Goal: Entertainment & Leisure: Consume media (video, audio)

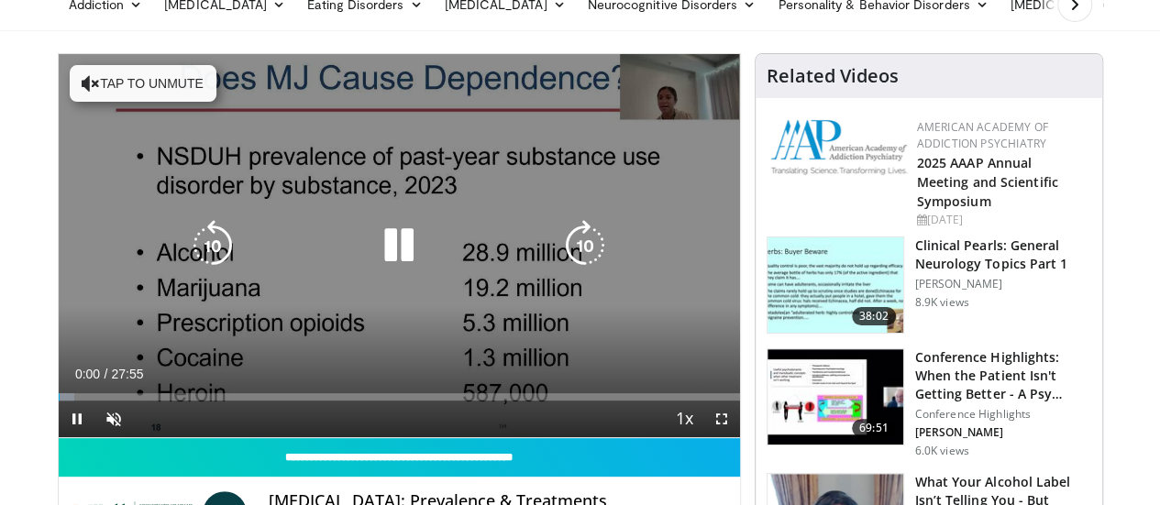
scroll to position [122, 0]
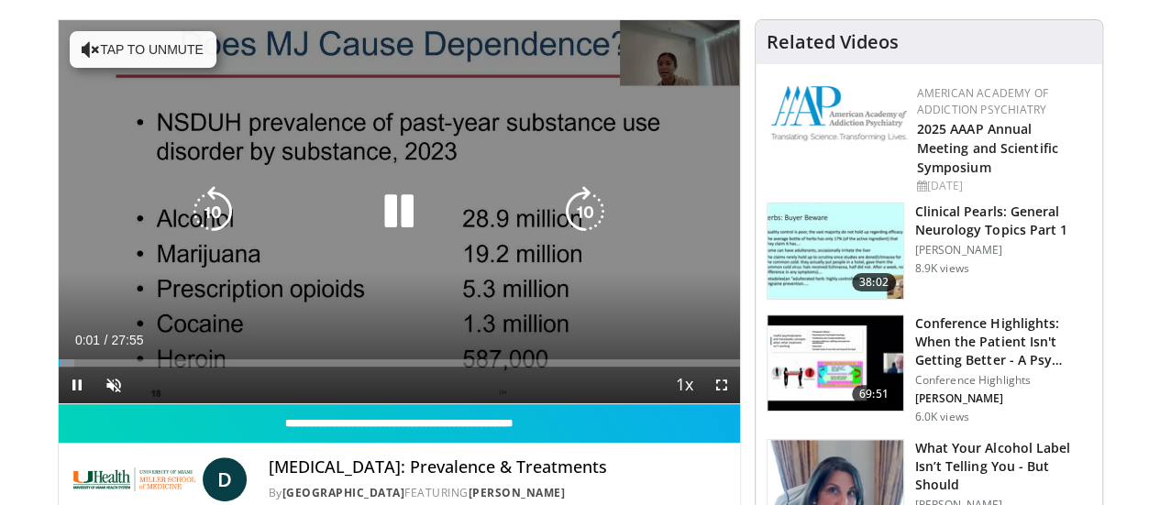
click at [99, 64] on button "Tap to unmute" at bounding box center [143, 49] width 147 height 37
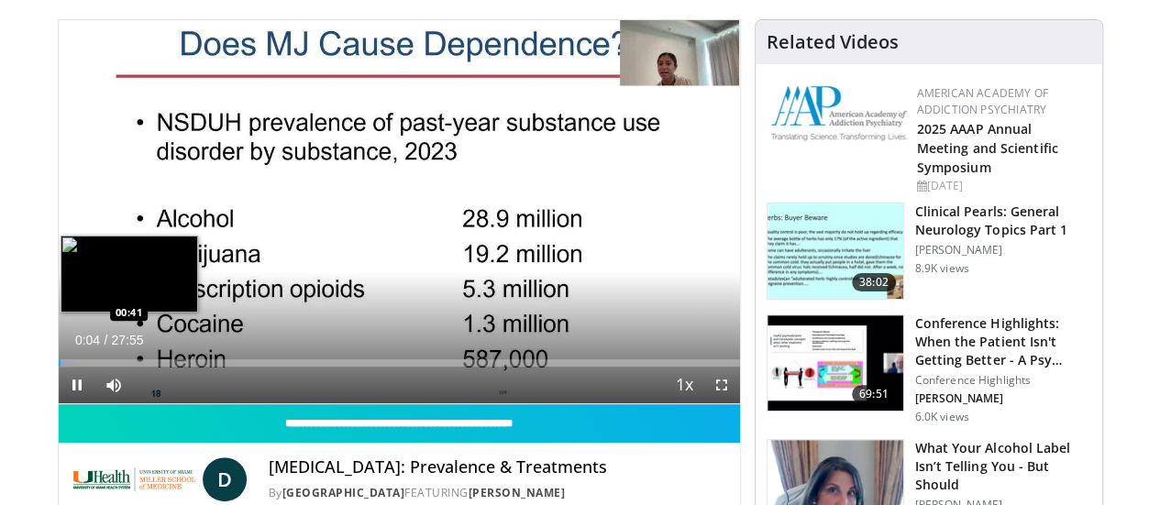
click at [59, 367] on div "Loaded : 2.36% 00:04 00:41" at bounding box center [399, 357] width 681 height 17
click at [59, 367] on div "Loaded : 6.51% 00:42 01:14" at bounding box center [399, 357] width 681 height 17
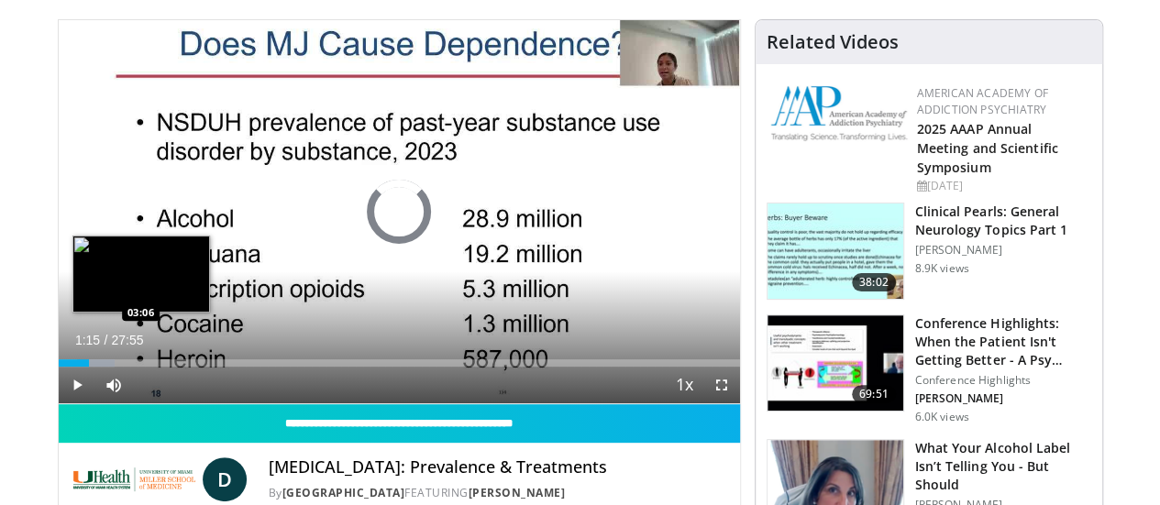
click at [93, 367] on div "Loaded : 8.28% 01:15 03:06" at bounding box center [399, 357] width 681 height 17
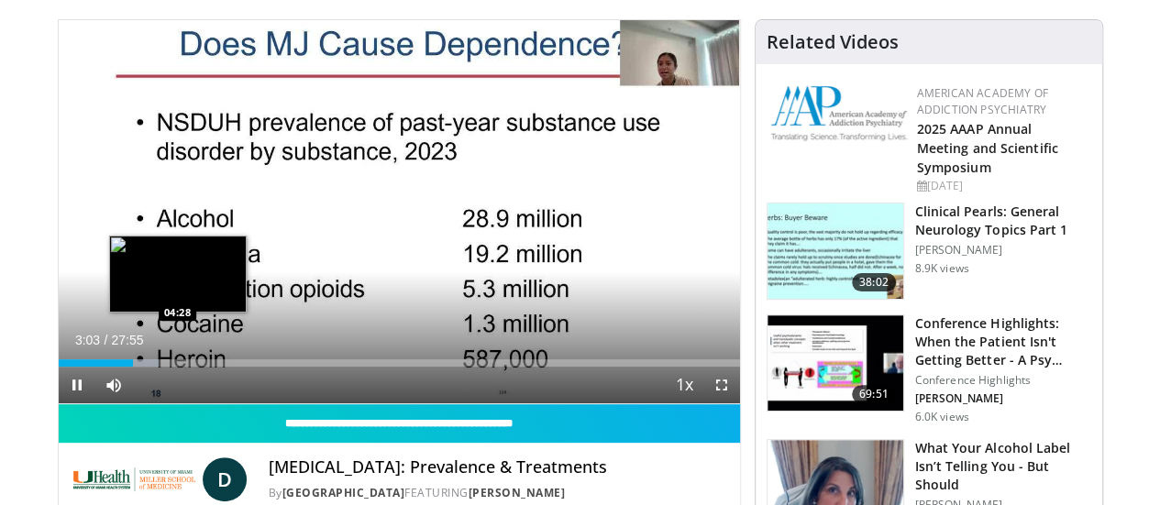
click at [130, 367] on div "Loaded : 14.80% 03:03 04:28" at bounding box center [399, 357] width 681 height 17
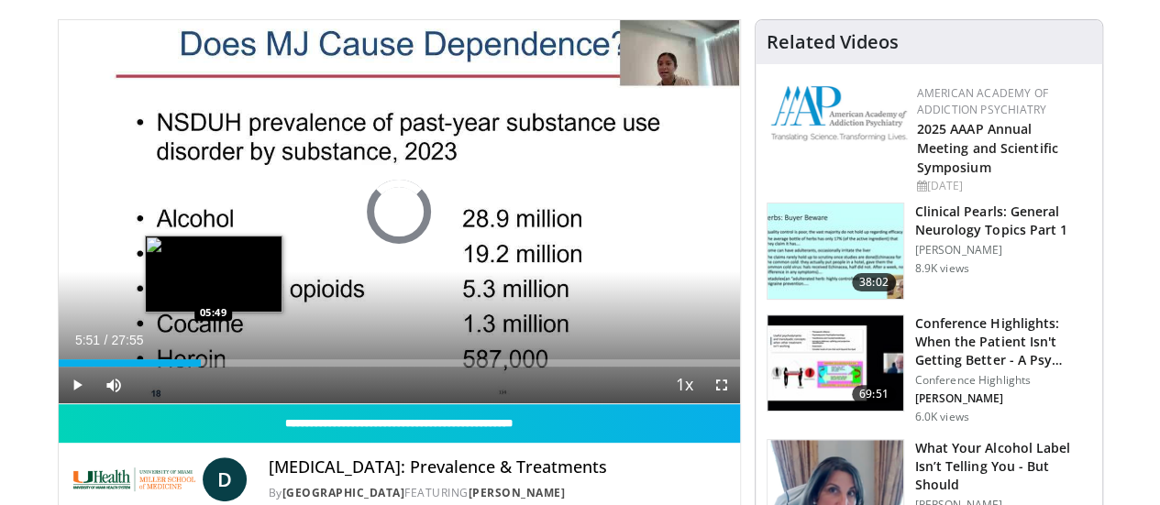
click at [167, 367] on div "Loaded : 19.70% 04:27 05:49" at bounding box center [399, 362] width 681 height 7
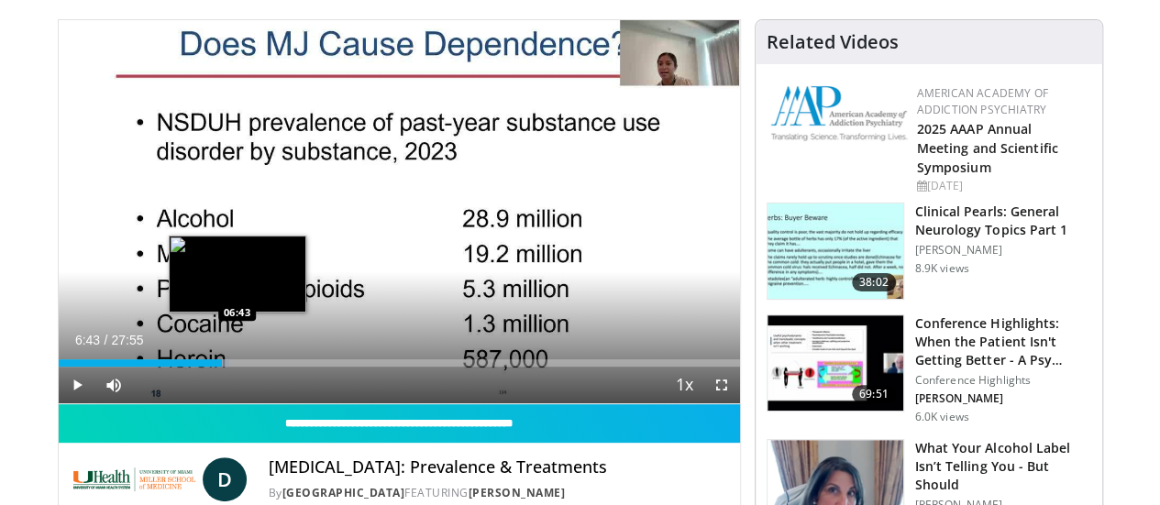
click at [191, 367] on div "Loaded : 25.07% 06:43 06:43" at bounding box center [399, 357] width 681 height 17
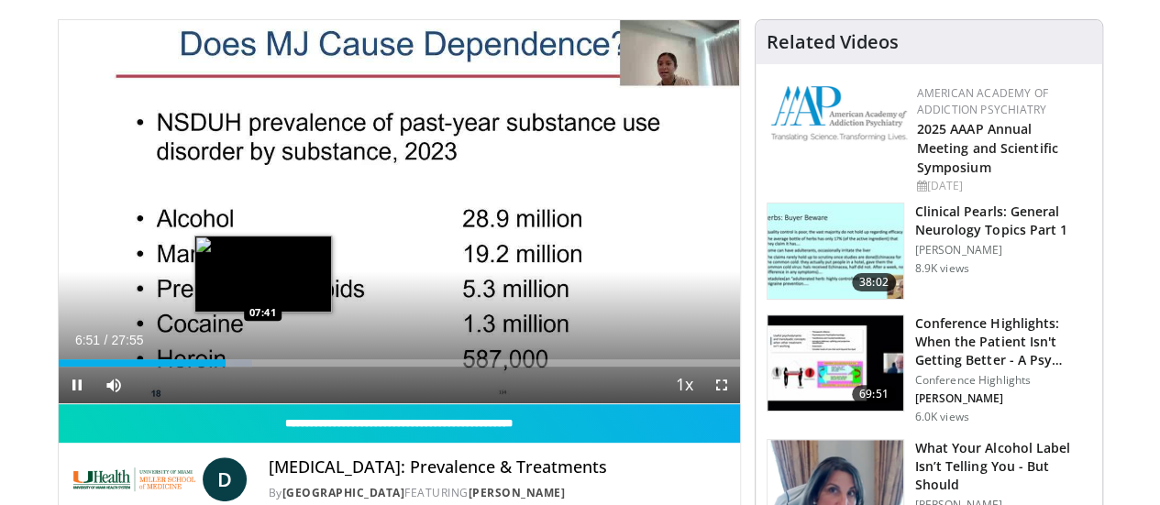
click at [215, 367] on div "Loaded : 28.42% 06:51 07:41" at bounding box center [399, 362] width 681 height 7
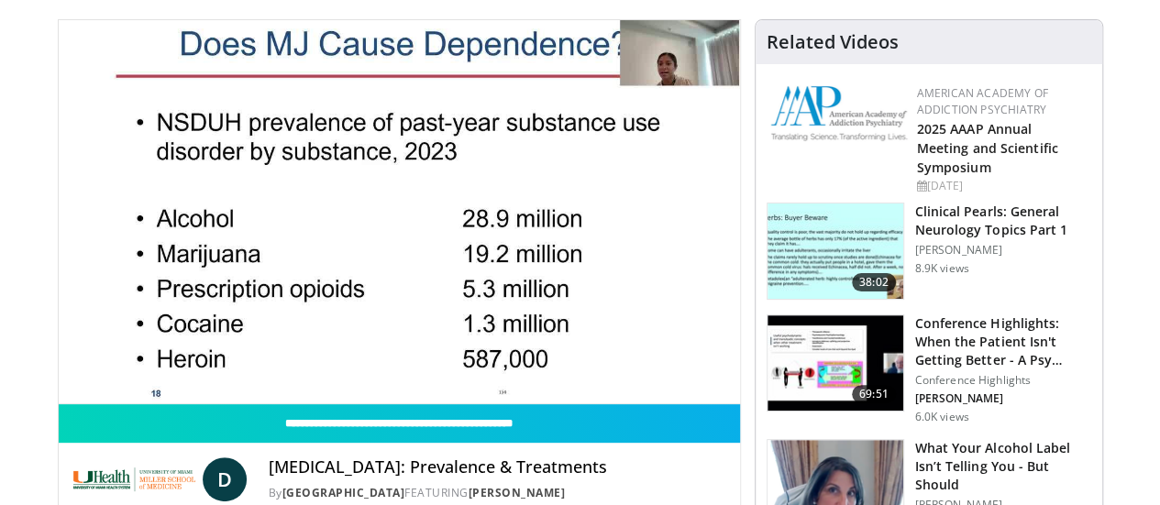
click at [246, 396] on div "10 seconds Tap to unmute" at bounding box center [399, 211] width 681 height 383
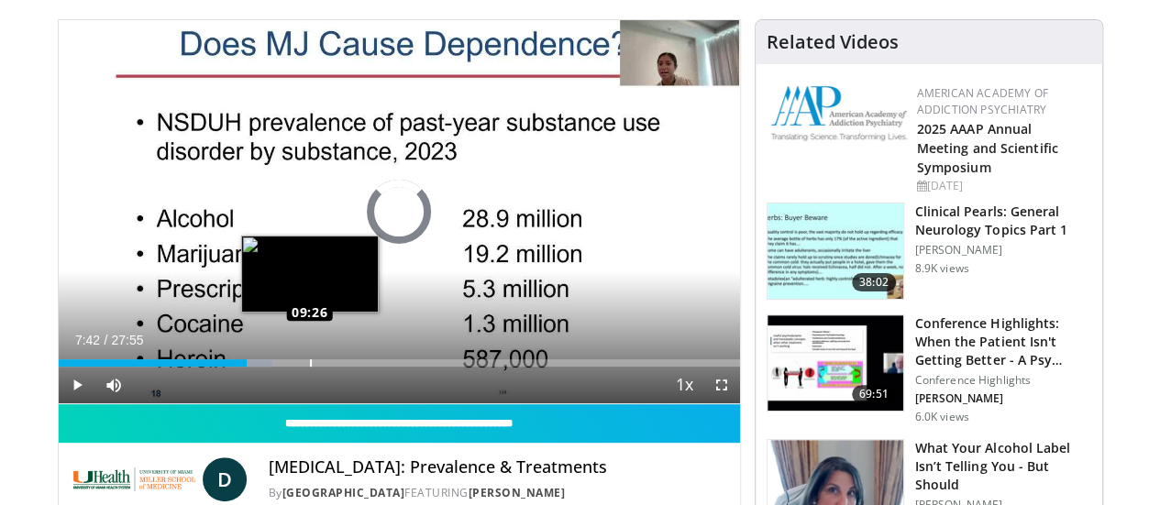
click at [262, 367] on div "Loaded : 31.38% 09:22 09:26" at bounding box center [399, 362] width 681 height 7
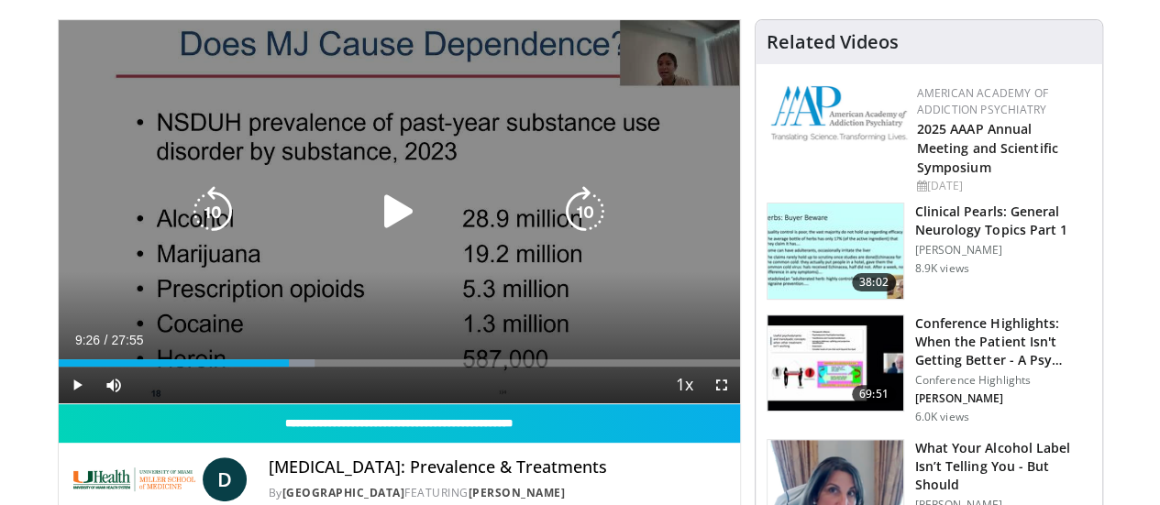
click at [171, 100] on div "10 seconds Tap to unmute" at bounding box center [399, 211] width 681 height 383
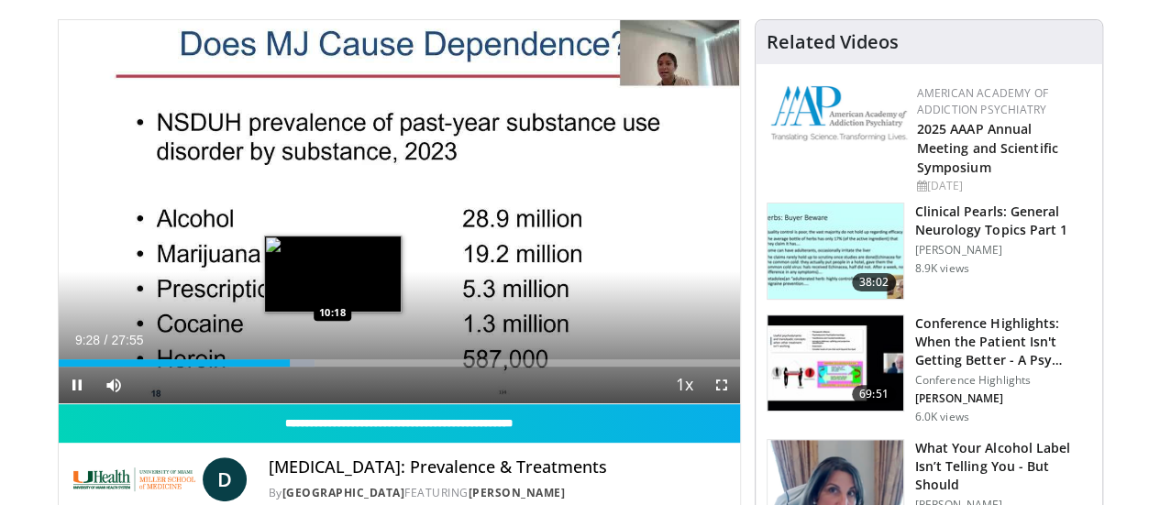
click at [287, 367] on div "Loaded : 37.61% 09:29 10:18" at bounding box center [399, 362] width 681 height 7
click at [281, 367] on div "10:39" at bounding box center [189, 362] width 260 height 7
click at [293, 367] on div "Loaded : 41.79% 10:08 10:38" at bounding box center [399, 362] width 681 height 7
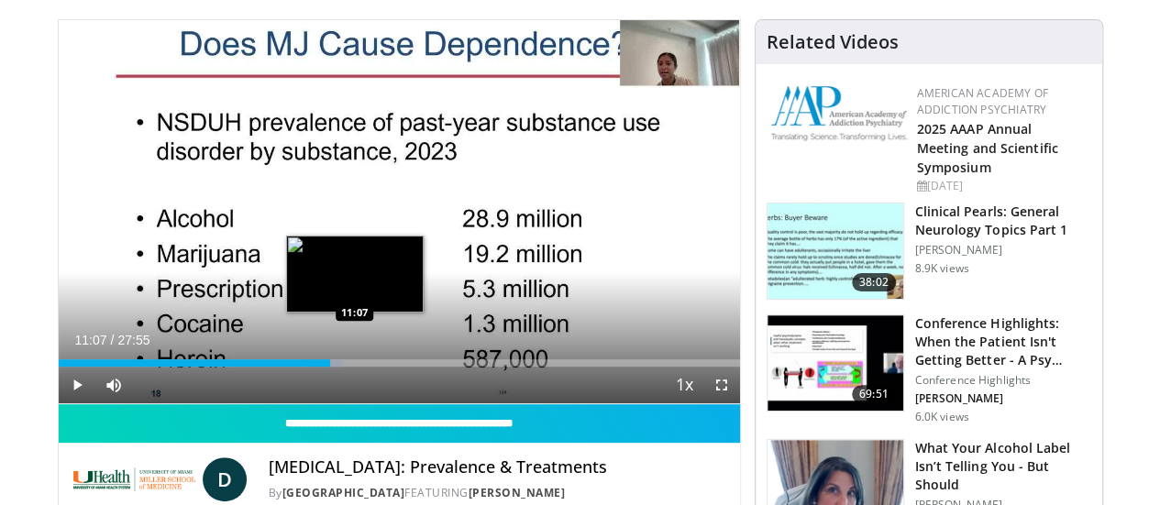
click at [308, 367] on div "Loaded : 41.79% 10:36 11:07" at bounding box center [399, 362] width 681 height 7
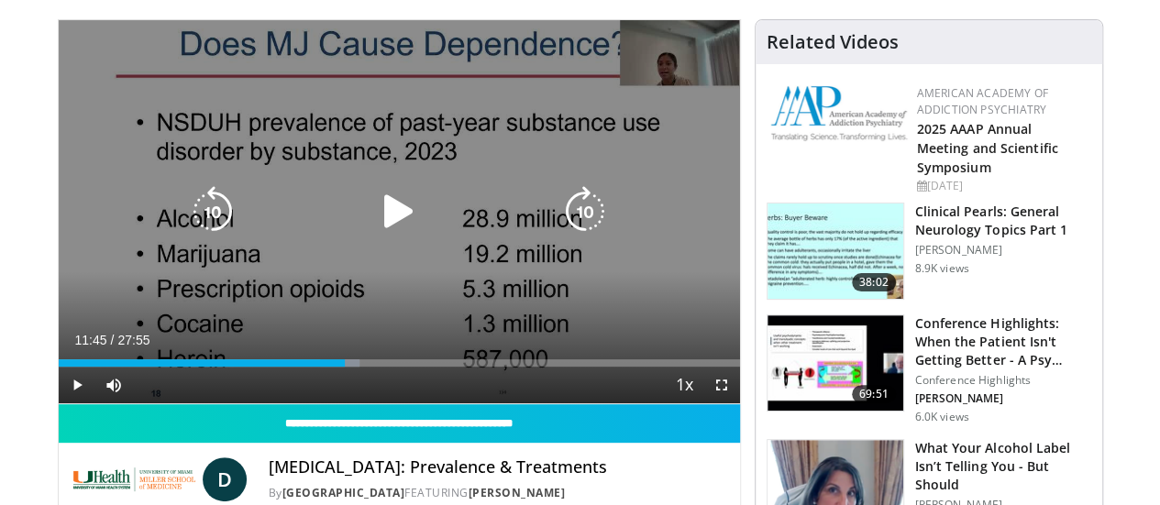
click at [325, 367] on div "Loaded : 44.18% 11:16 11:49" at bounding box center [399, 362] width 681 height 7
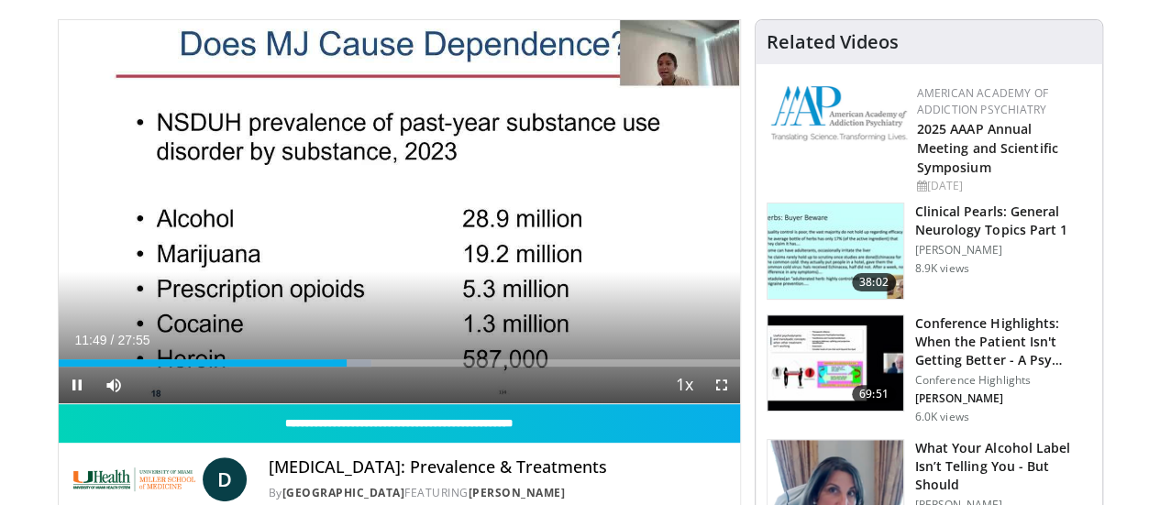
click at [343, 401] on div "Current Time 11:49 / Duration 27:55 Pause Skip Backward Skip Forward Mute Loade…" at bounding box center [399, 385] width 681 height 37
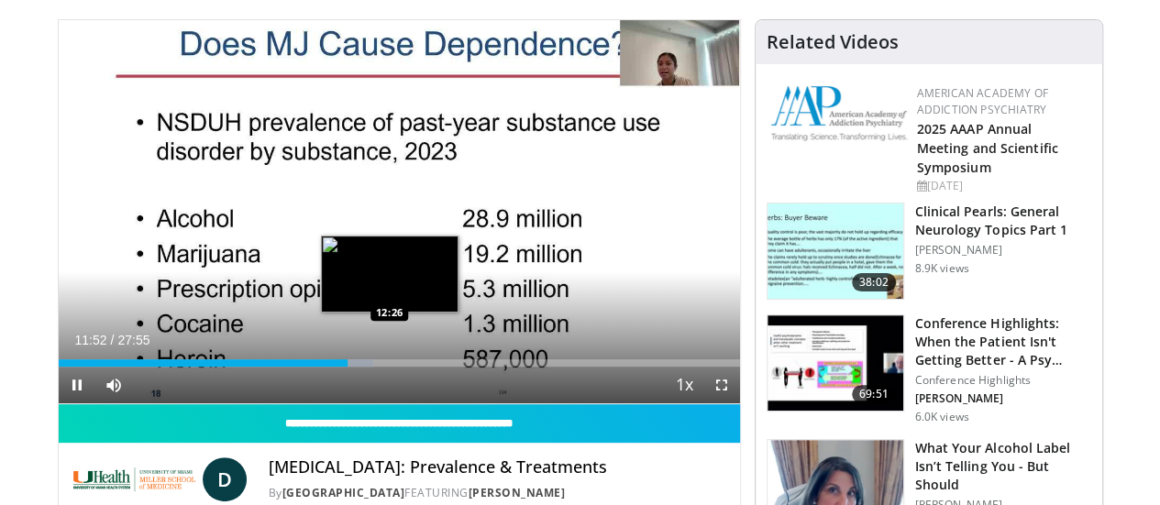
click at [343, 367] on div "Loaded : 46.19% 11:52 12:26" at bounding box center [399, 362] width 681 height 7
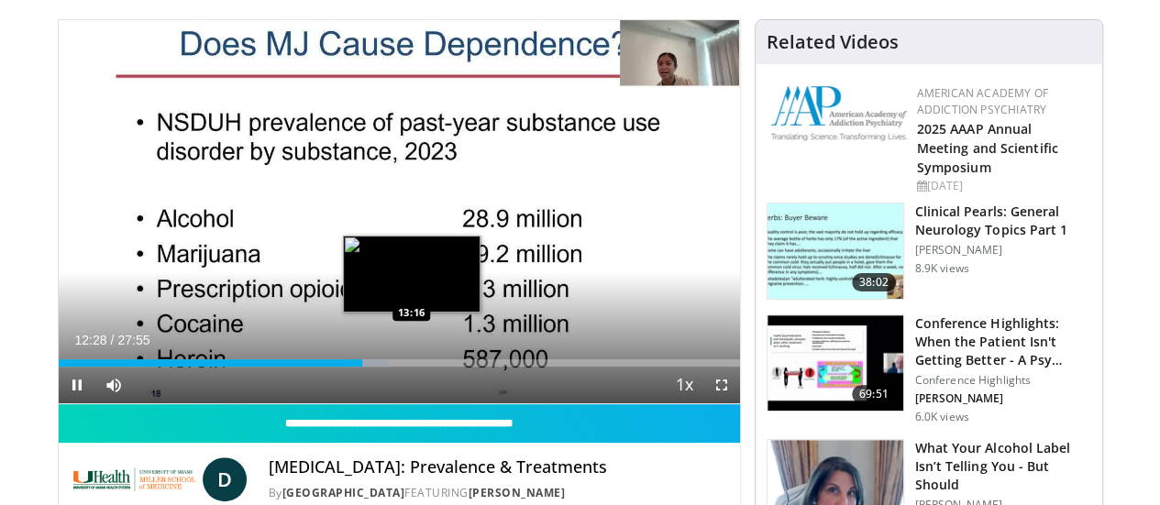
click at [365, 367] on div "Loaded : 48.36% 12:28 13:16" at bounding box center [399, 362] width 681 height 7
click at [378, 367] on div "Progress Bar" at bounding box center [391, 362] width 39 height 7
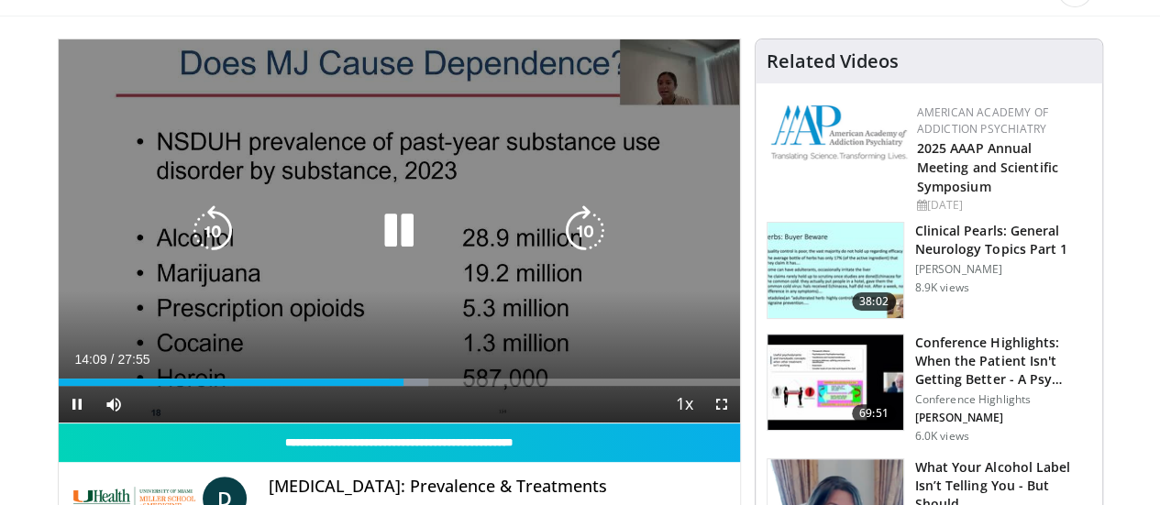
scroll to position [92, 0]
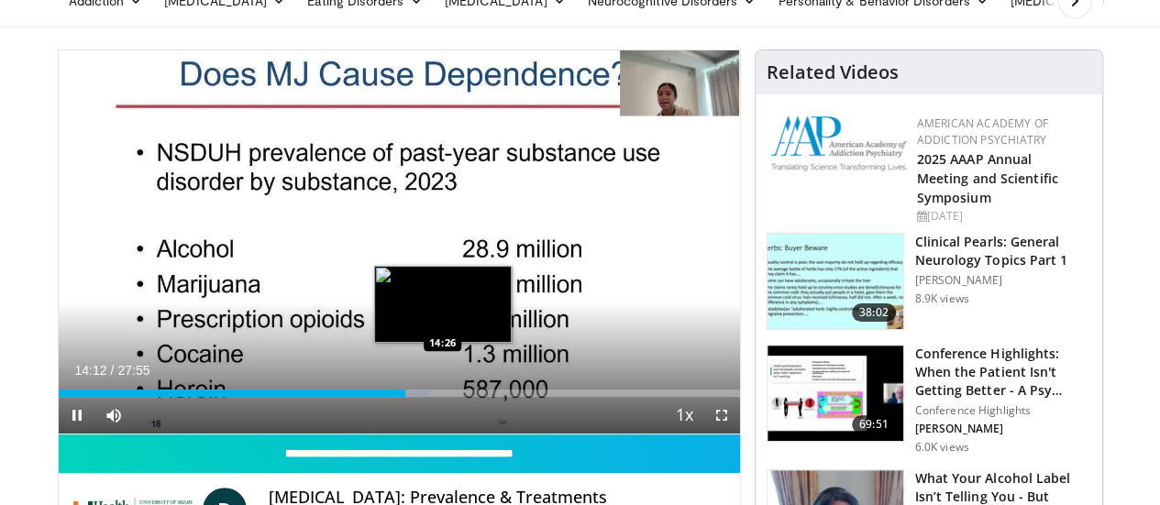
click at [397, 397] on div "Loaded : 54.48% 14:12 14:26" at bounding box center [399, 393] width 681 height 7
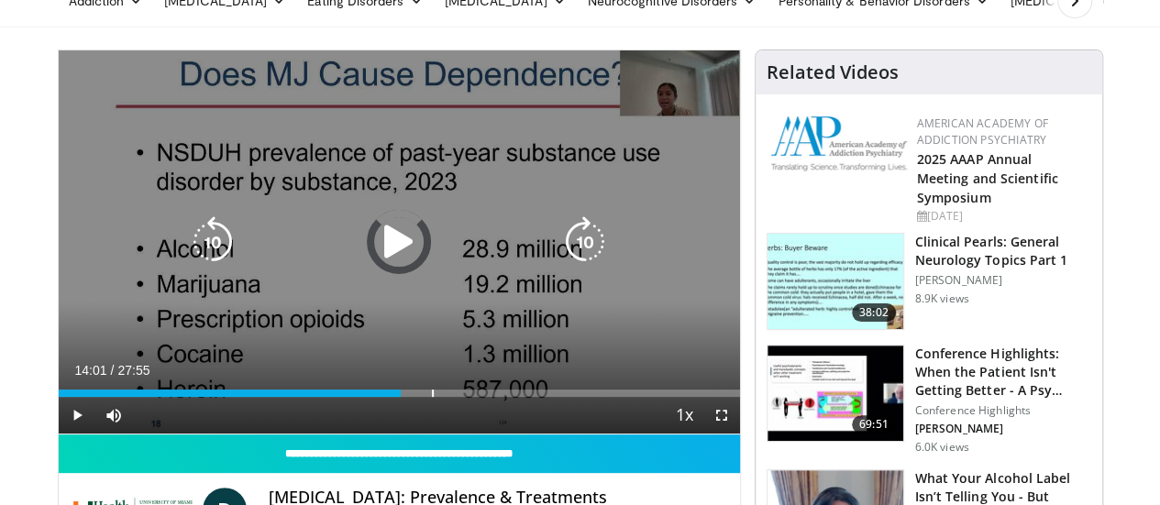
click at [385, 397] on div "Loaded : 0.00% 14:30 14:01" at bounding box center [399, 388] width 681 height 17
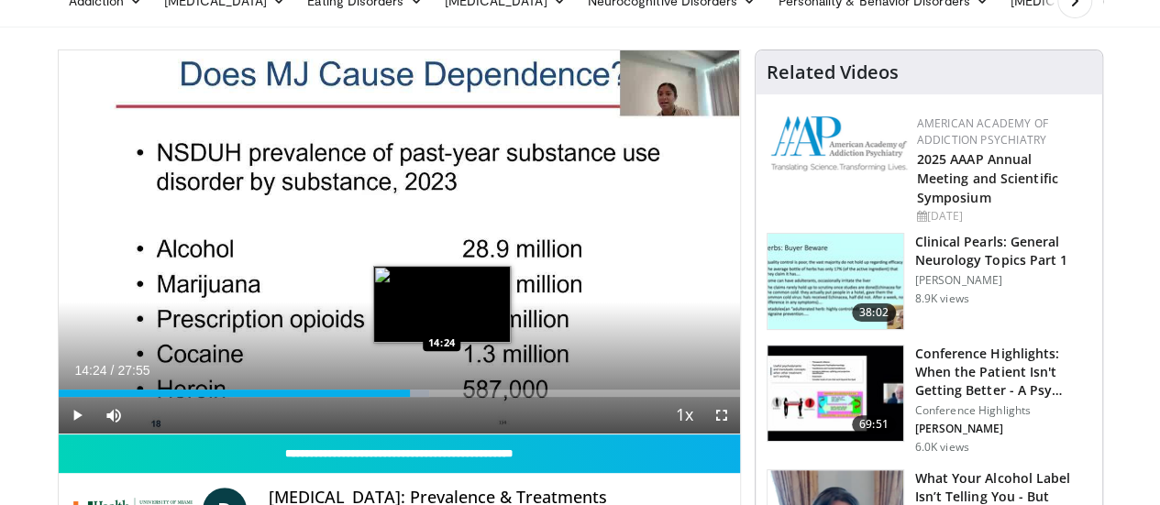
click at [400, 397] on div "Progress Bar" at bounding box center [414, 393] width 29 height 7
click at [411, 397] on div "Loaded : 56.12% 14:37 14:59" at bounding box center [399, 393] width 681 height 7
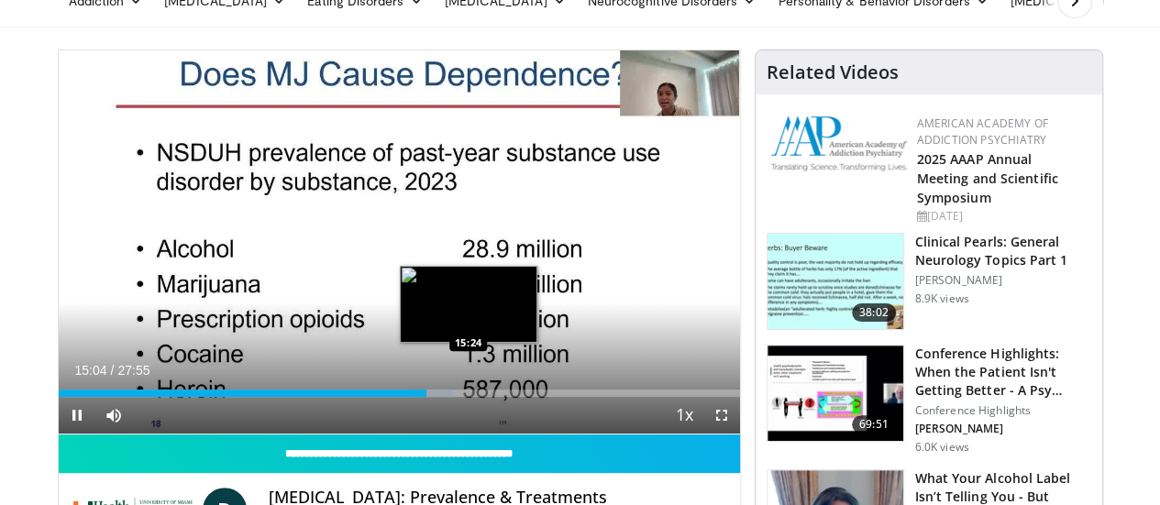
click at [424, 397] on div "Loaded : 57.91% 15:05 15:24" at bounding box center [399, 393] width 681 height 7
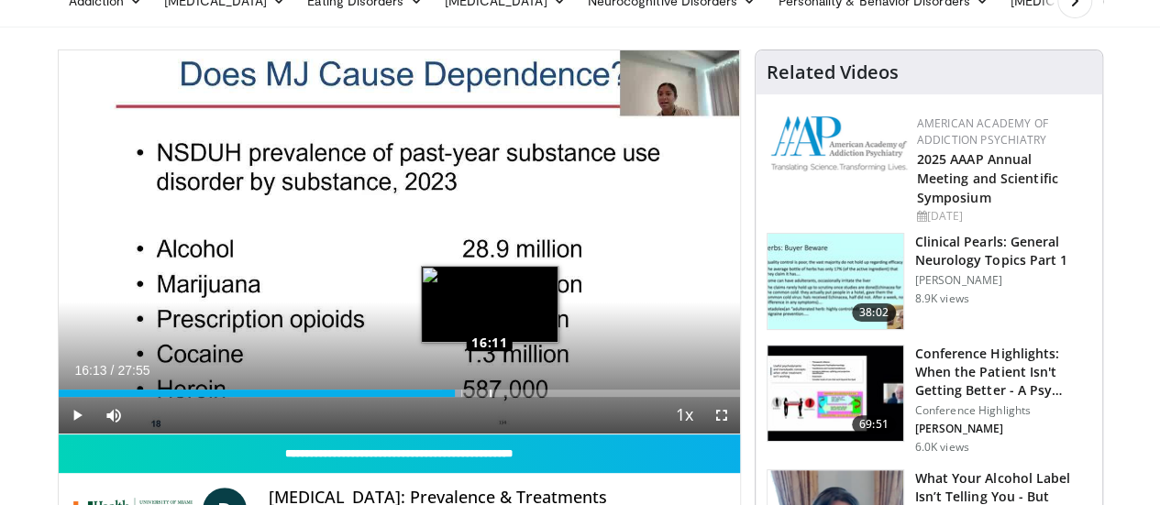
click at [490, 397] on div "Progress Bar" at bounding box center [491, 393] width 2 height 7
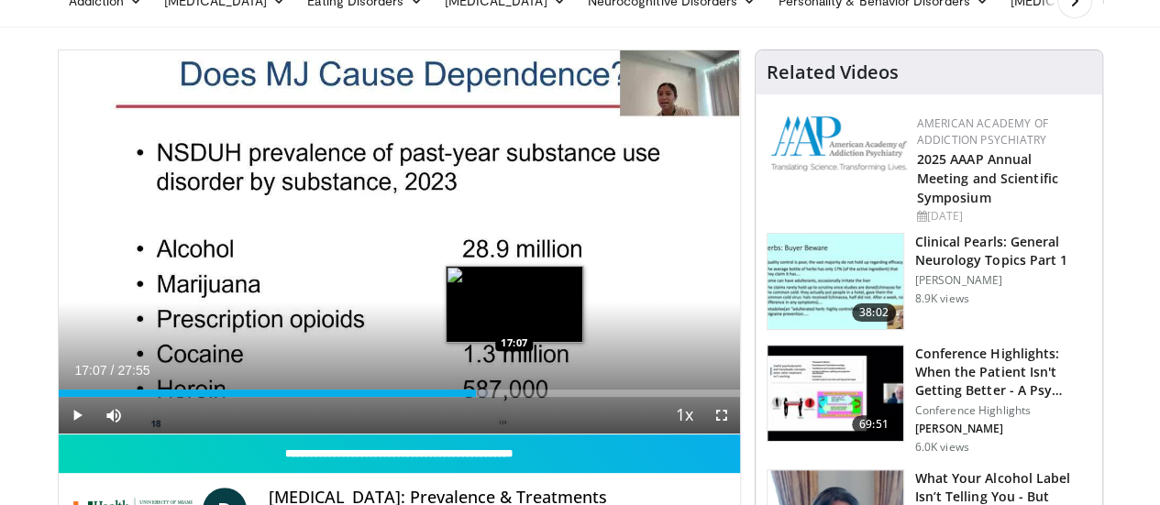
click at [468, 397] on div "Loaded : 63.36% 17:07 17:07" at bounding box center [399, 393] width 681 height 7
click at [482, 397] on div "Loaded : 65.07% 17:08 17:44" at bounding box center [399, 393] width 681 height 7
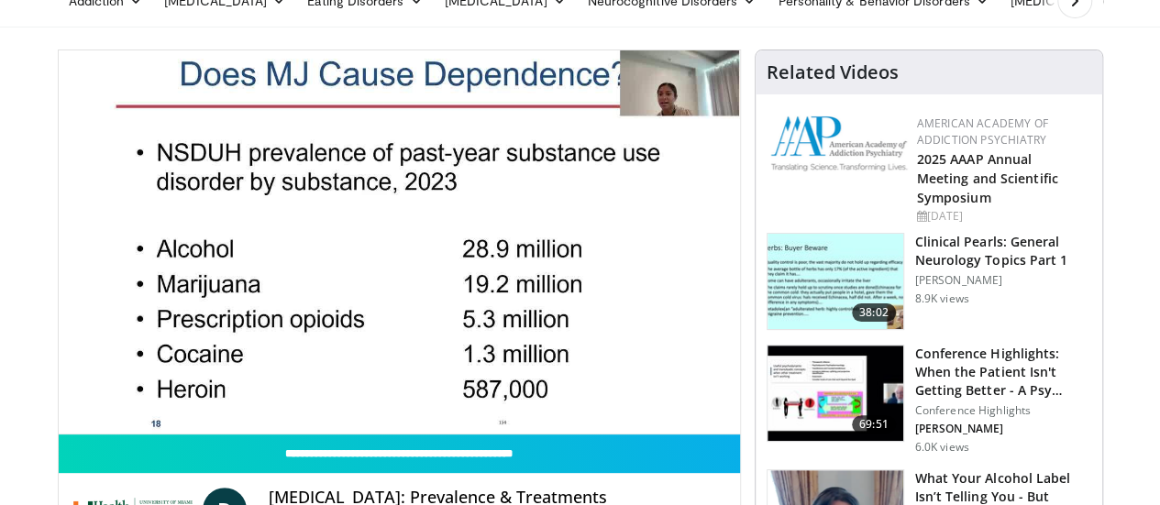
click at [503, 430] on div "10 seconds Tap to unmute" at bounding box center [399, 241] width 681 height 383
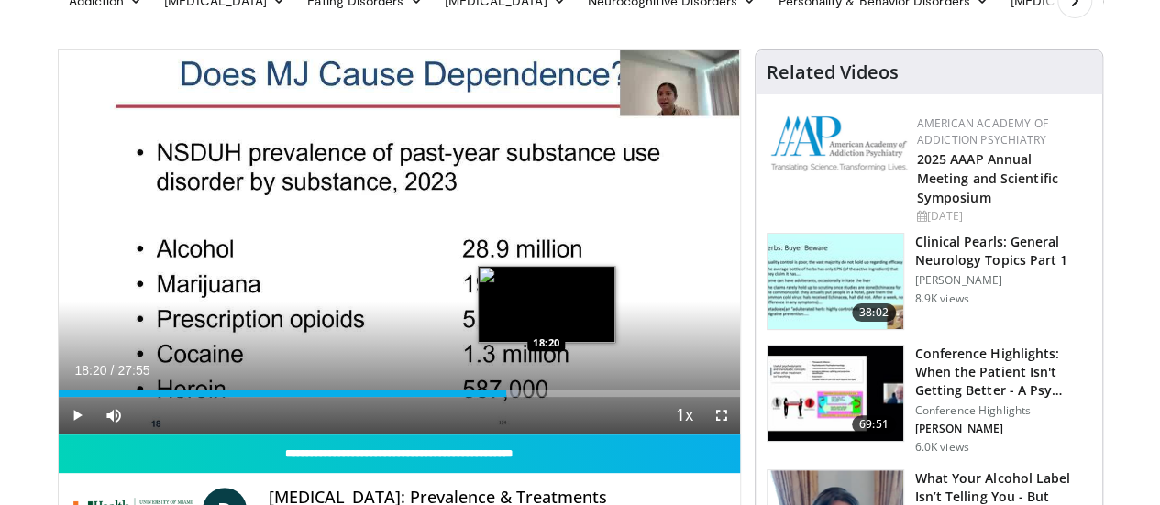
click at [500, 397] on div "Progress Bar" at bounding box center [505, 393] width 25 height 7
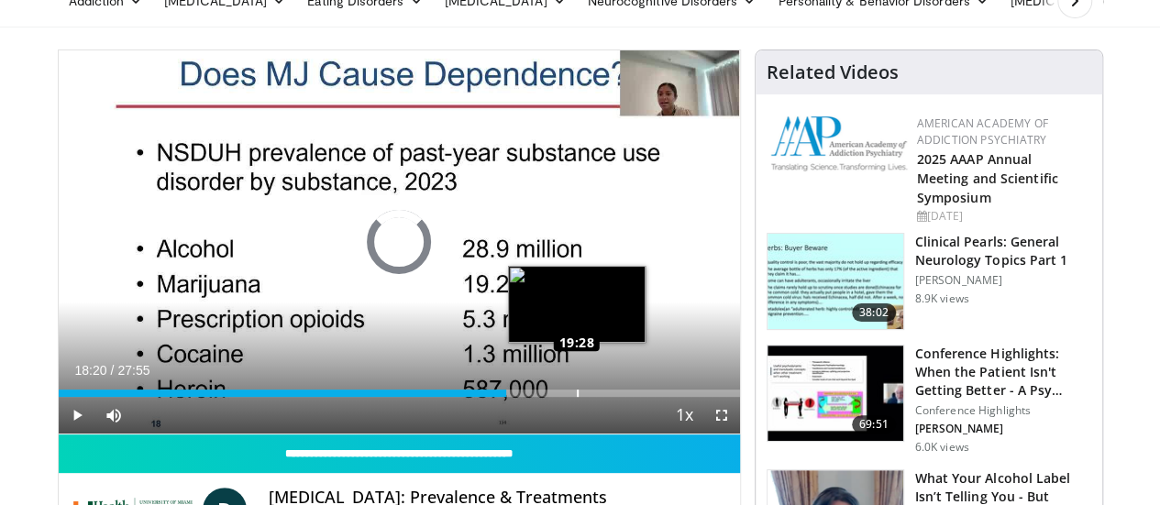
click at [530, 397] on div "Loaded : 0.00% 19:26 19:28" at bounding box center [399, 393] width 681 height 7
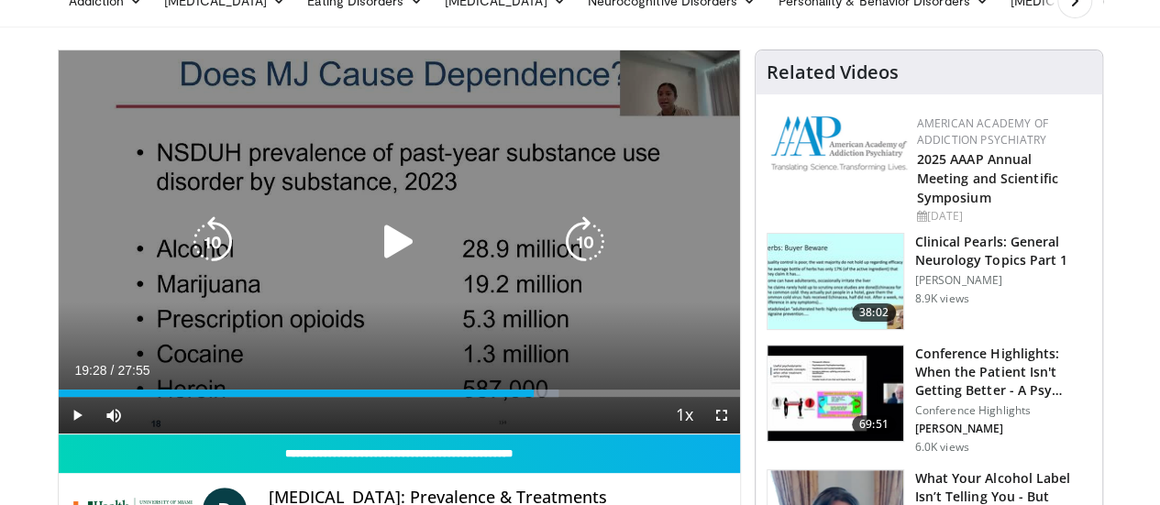
click at [543, 162] on div "10 seconds Tap to unmute" at bounding box center [399, 241] width 681 height 383
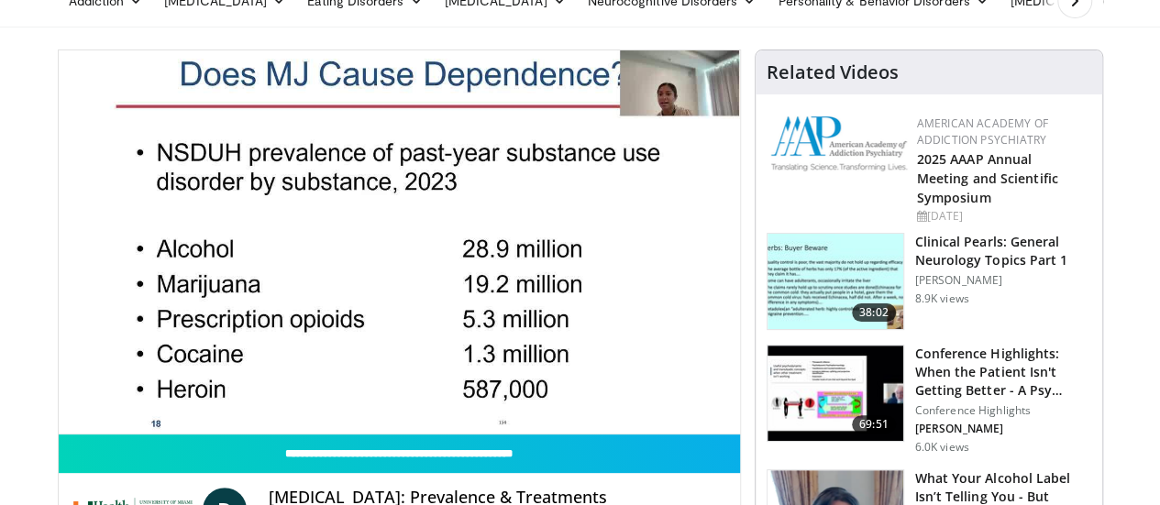
click at [539, 425] on video-js "**********" at bounding box center [399, 242] width 681 height 384
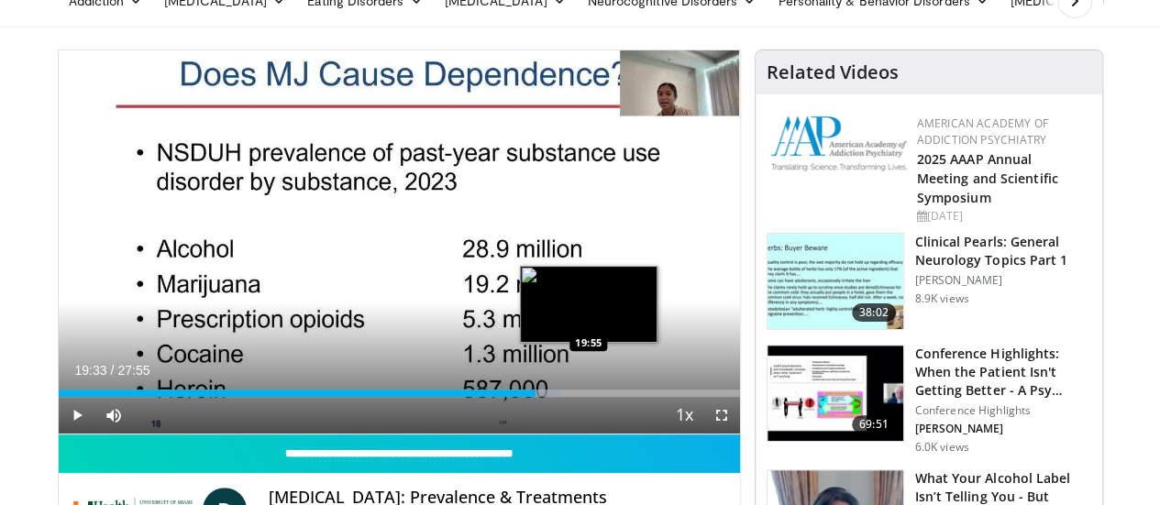
click at [542, 397] on div "Progress Bar" at bounding box center [546, 393] width 32 height 7
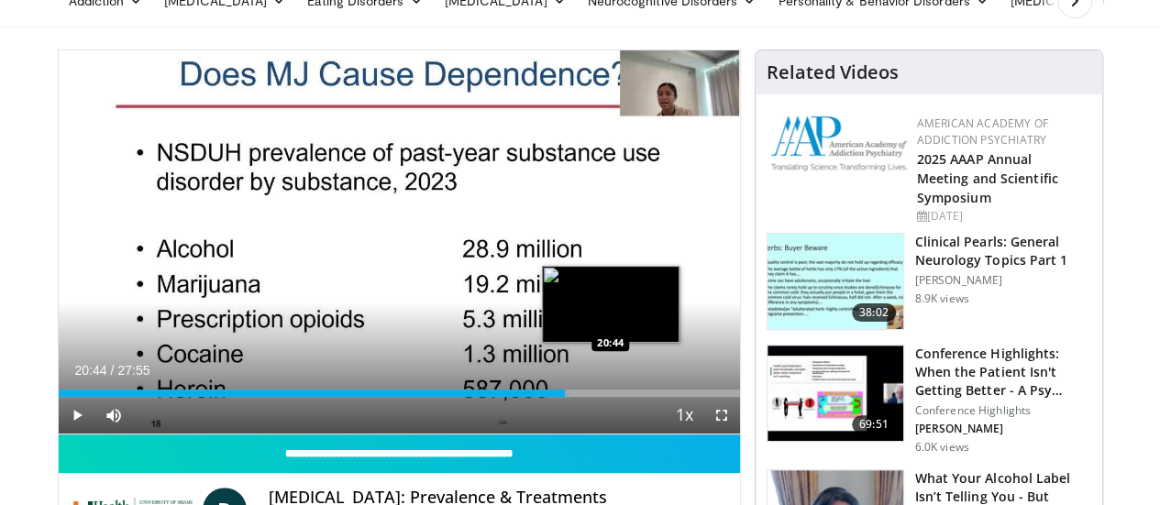
click at [563, 397] on div "Loaded : 75.21% 19:56 20:44" at bounding box center [399, 393] width 681 height 7
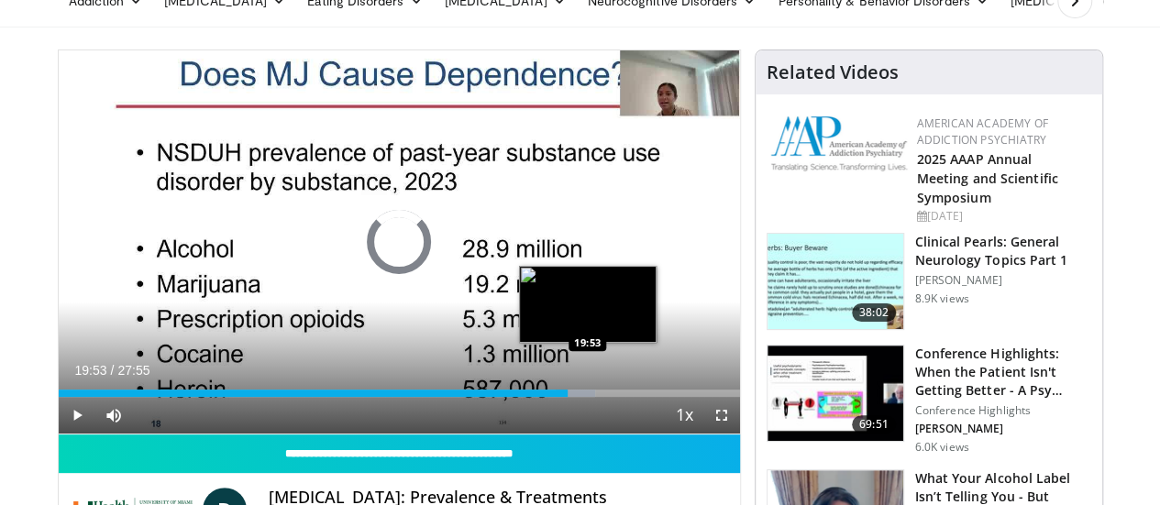
click at [541, 397] on div "19:53" at bounding box center [313, 393] width 509 height 7
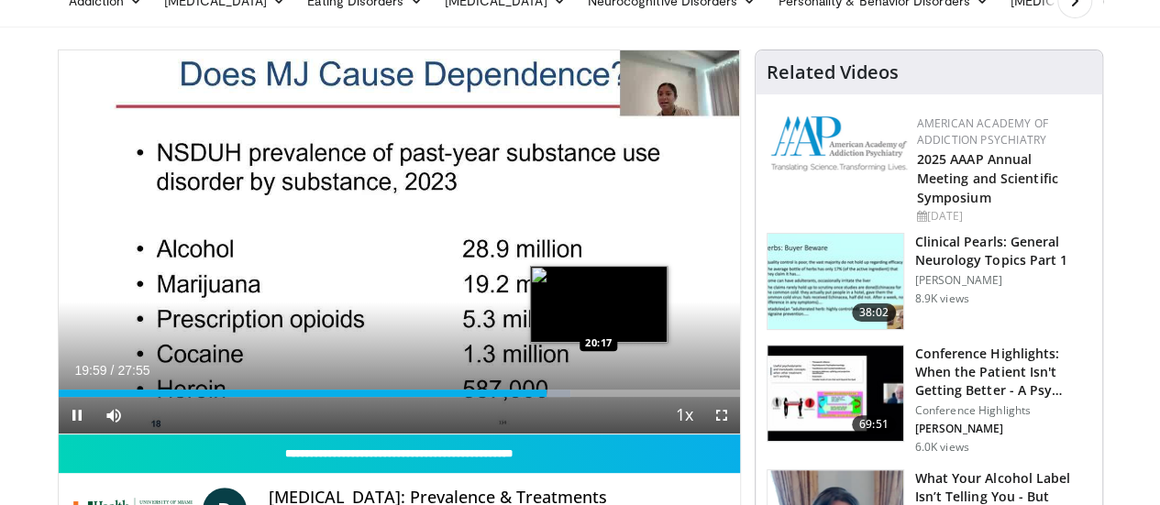
click at [553, 397] on div "Loaded : 75.21% 19:59 20:17" at bounding box center [399, 393] width 681 height 7
click at [560, 397] on div "Progress Bar" at bounding box center [562, 393] width 39 height 7
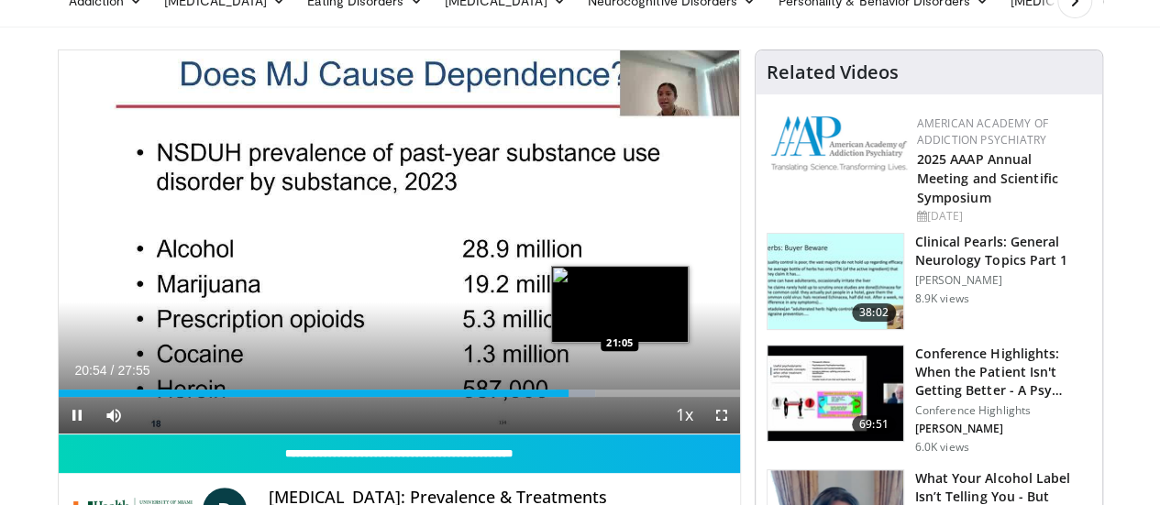
click at [574, 397] on div "Loaded : 78.76% 20:54 21:05" at bounding box center [399, 393] width 681 height 7
click at [586, 397] on div "Loaded : 79.35% 21:08 21:34" at bounding box center [399, 393] width 681 height 7
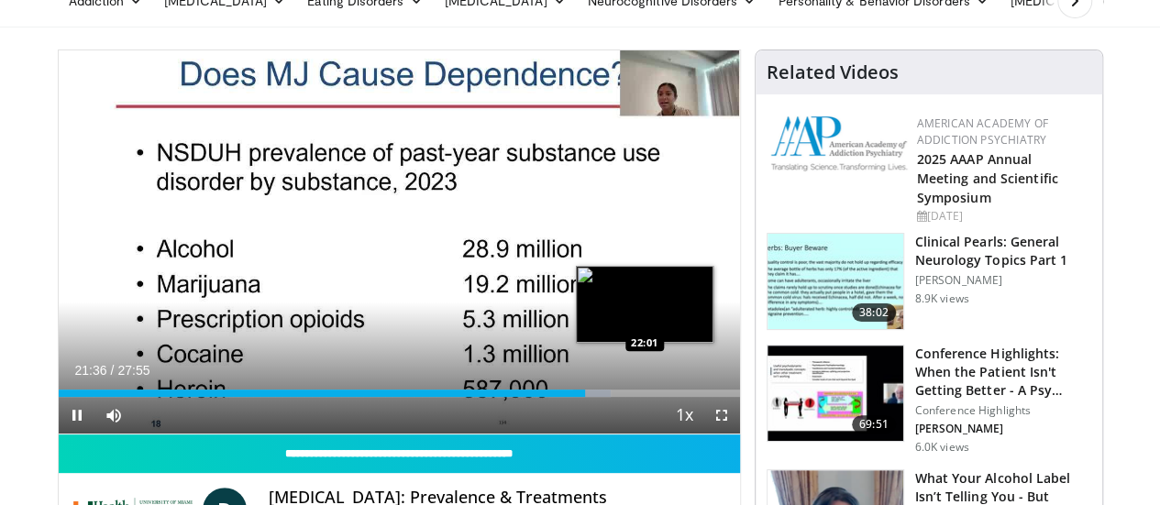
click at [598, 397] on div "Loaded : 81.13% 21:36 22:01" at bounding box center [399, 393] width 681 height 7
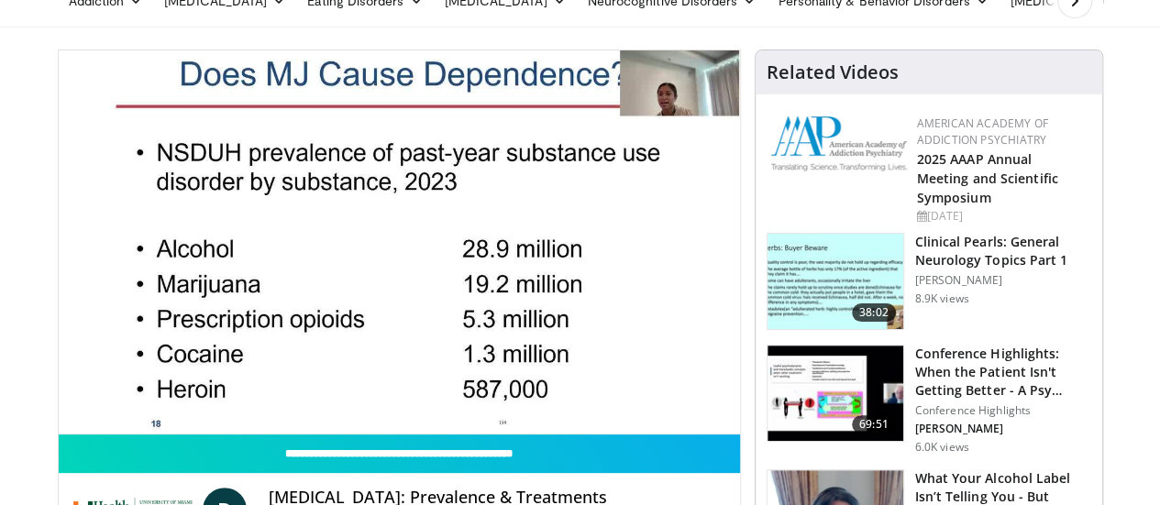
click at [610, 426] on video-js "**********" at bounding box center [399, 242] width 681 height 384
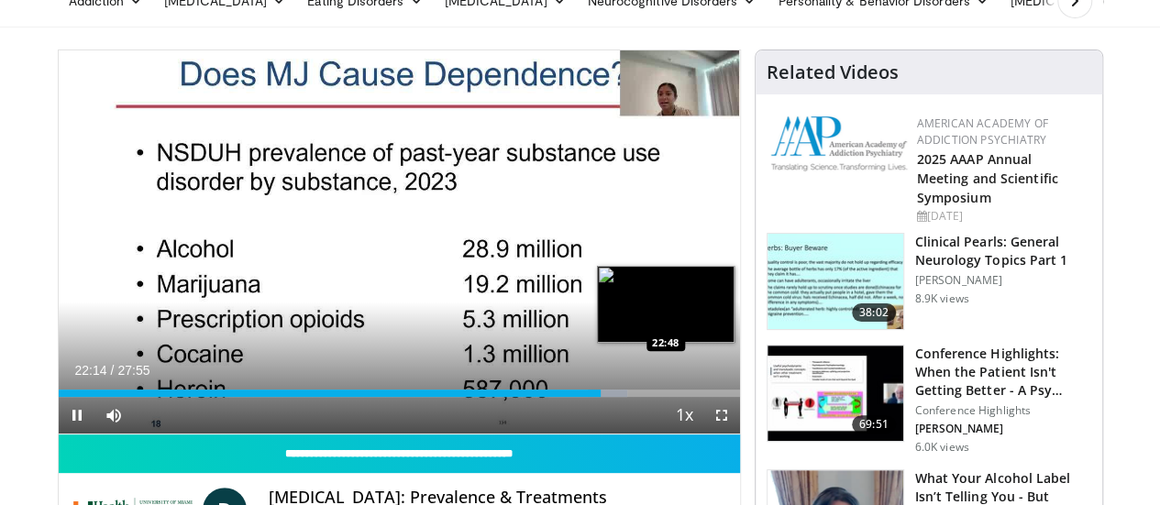
click at [618, 397] on div "Loaded : 83.50% 22:14 22:48" at bounding box center [399, 393] width 681 height 7
click at [611, 397] on div "22:50" at bounding box center [338, 393] width 558 height 7
click at [630, 397] on div "Progress Bar" at bounding box center [621, 393] width 37 height 7
click at [642, 397] on div "Loaded : 87.05% 23:18 23:38" at bounding box center [399, 393] width 681 height 7
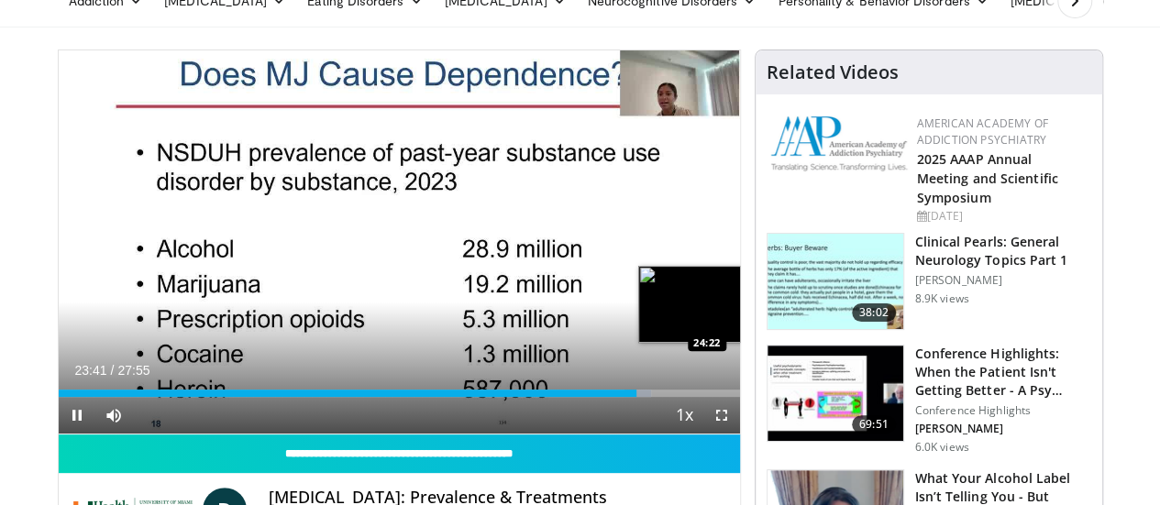
click at [662, 397] on div "Loaded : 87.05% 23:41 24:22" at bounding box center [399, 393] width 681 height 7
click at [680, 397] on div "Loaded : 91.79% 24:33 25:07" at bounding box center [399, 393] width 681 height 7
click at [706, 397] on div "Loaded : 93.73% 25:10 26:05" at bounding box center [399, 393] width 681 height 7
click at [722, 397] on div "Progress Bar" at bounding box center [703, 393] width 38 height 7
click at [739, 397] on div "Progress Bar" at bounding box center [720, 393] width 37 height 7
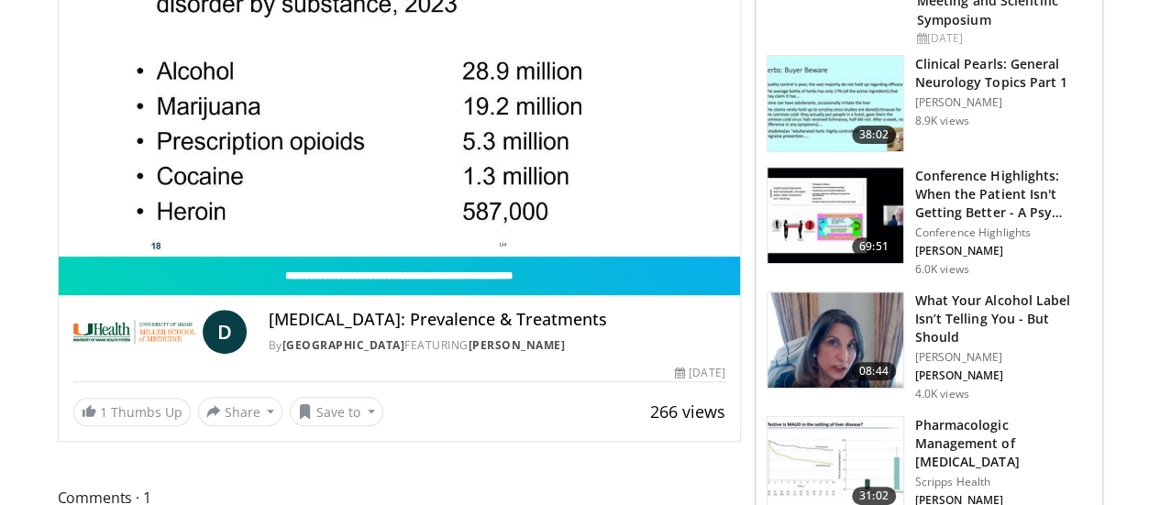
scroll to position [275, 0]
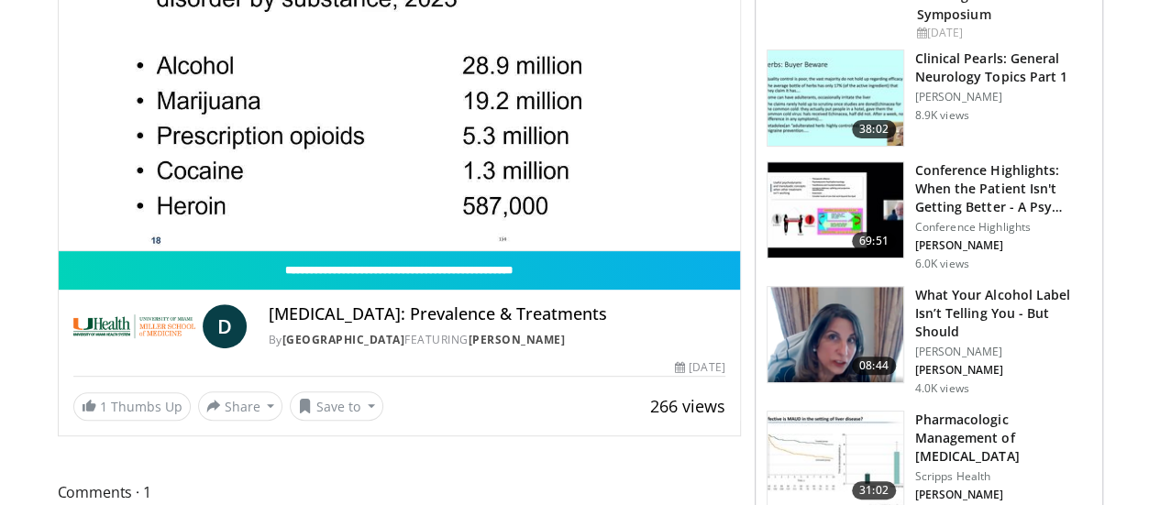
click at [964, 292] on h3 "What Your Alcohol Label Isn’t Telling You - But Should" at bounding box center [1003, 313] width 176 height 55
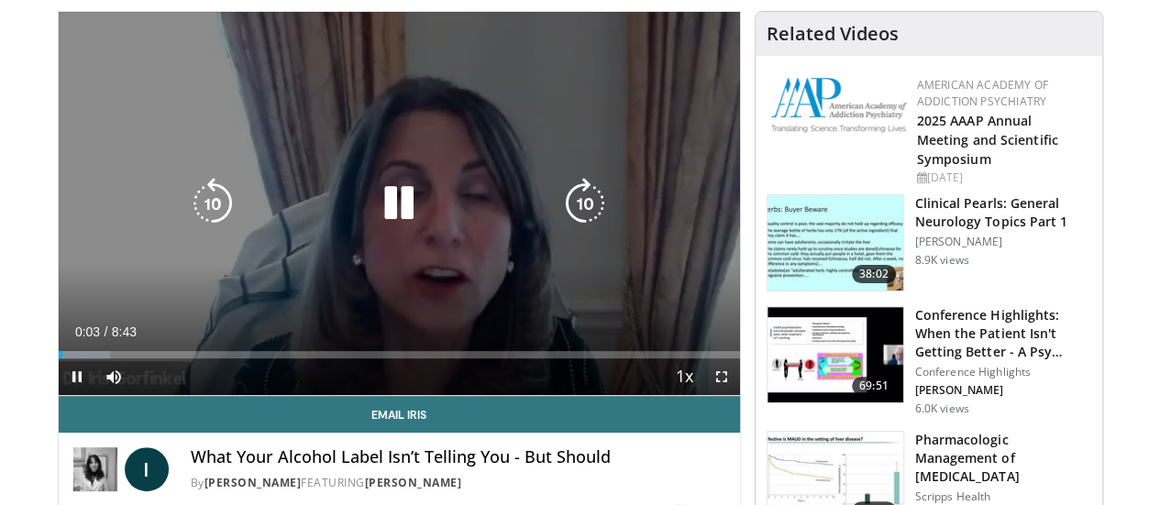
scroll to position [92, 0]
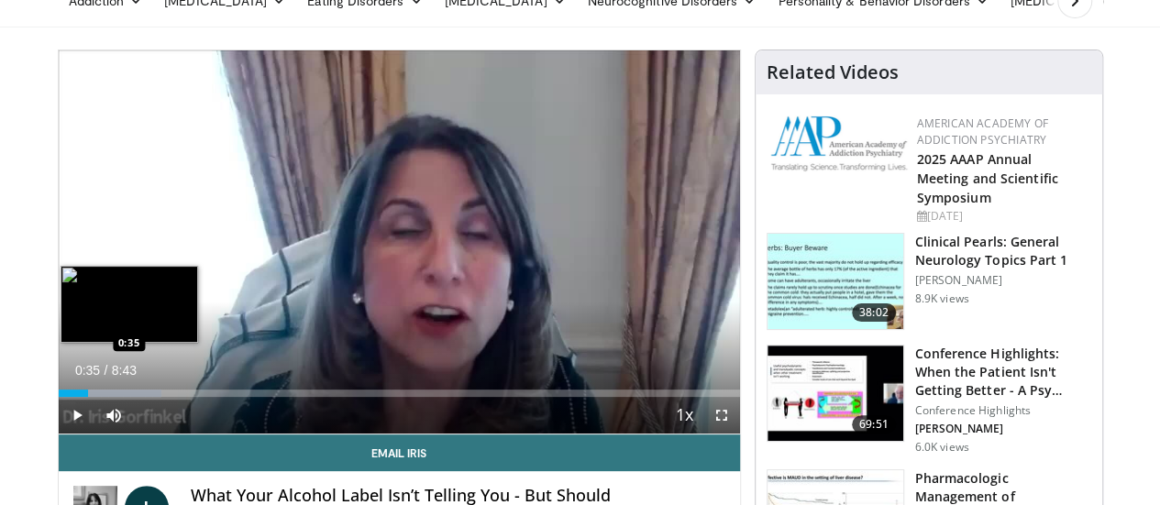
click at [62, 397] on div "Loaded : 15.13% 0:35 0:35" at bounding box center [399, 388] width 681 height 17
click at [59, 397] on div "Loaded : 18.92% 0:29 0:29" at bounding box center [399, 388] width 681 height 17
click at [68, 397] on div "Progress Bar" at bounding box center [126, 393] width 121 height 7
click at [94, 397] on div "Loaded : 20.81% 0:42 0:57" at bounding box center [399, 393] width 681 height 7
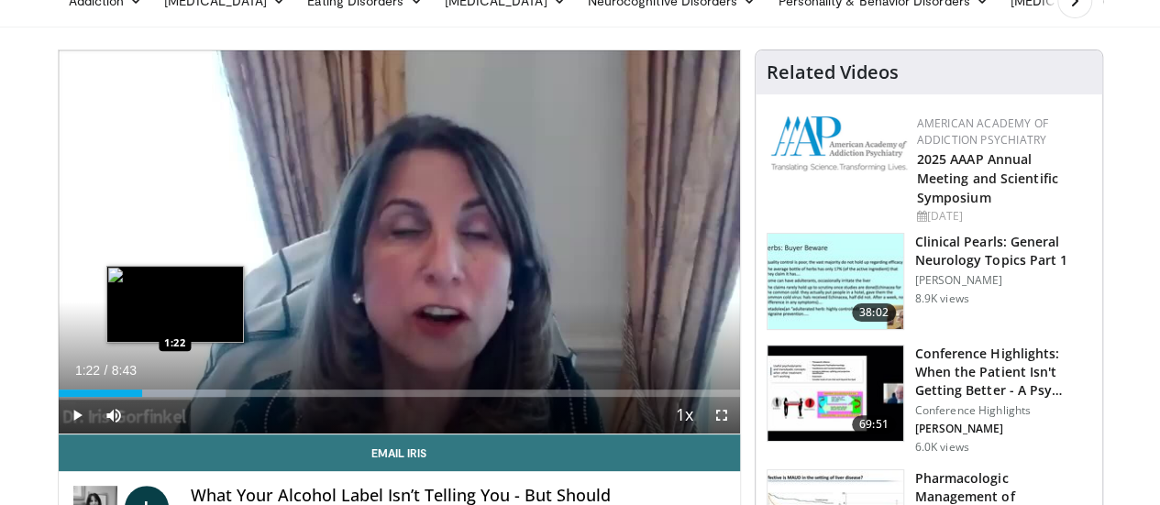
click at [128, 397] on div "Progress Bar" at bounding box center [163, 393] width 126 height 7
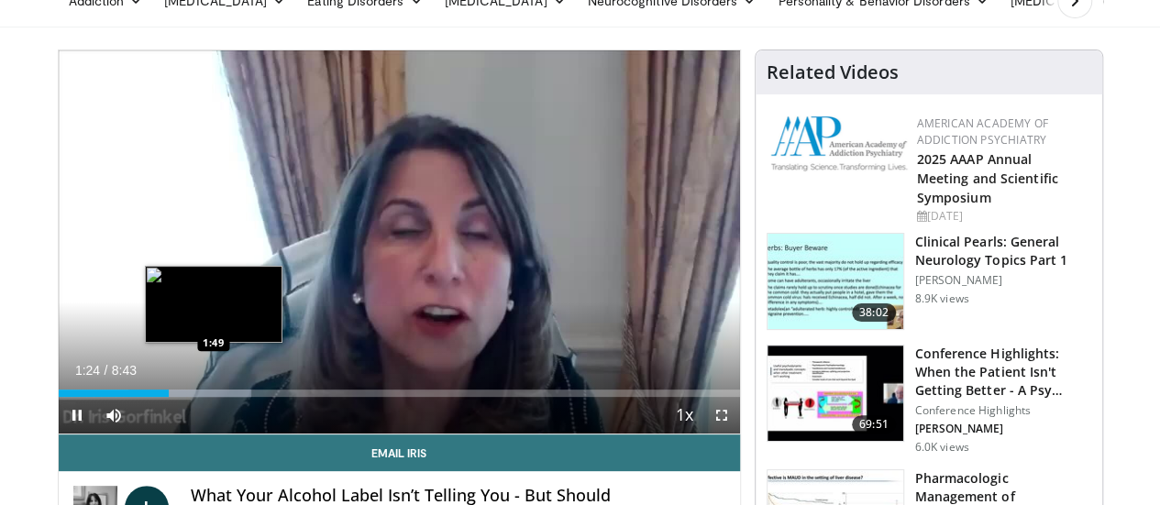
click at [167, 397] on div "Loaded : 28.39% 1:24 1:49" at bounding box center [399, 393] width 681 height 7
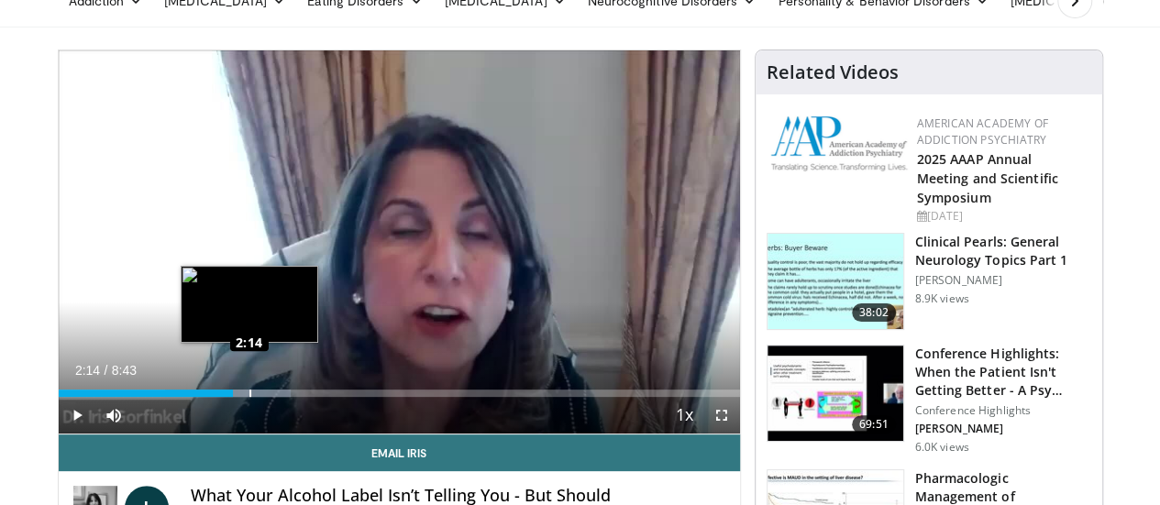
click at [202, 397] on div "Loaded : 34.07% 2:13 2:14" at bounding box center [399, 393] width 681 height 7
click at [188, 397] on div "Loaded : 38.17% 2:04 2:04" at bounding box center [399, 393] width 681 height 7
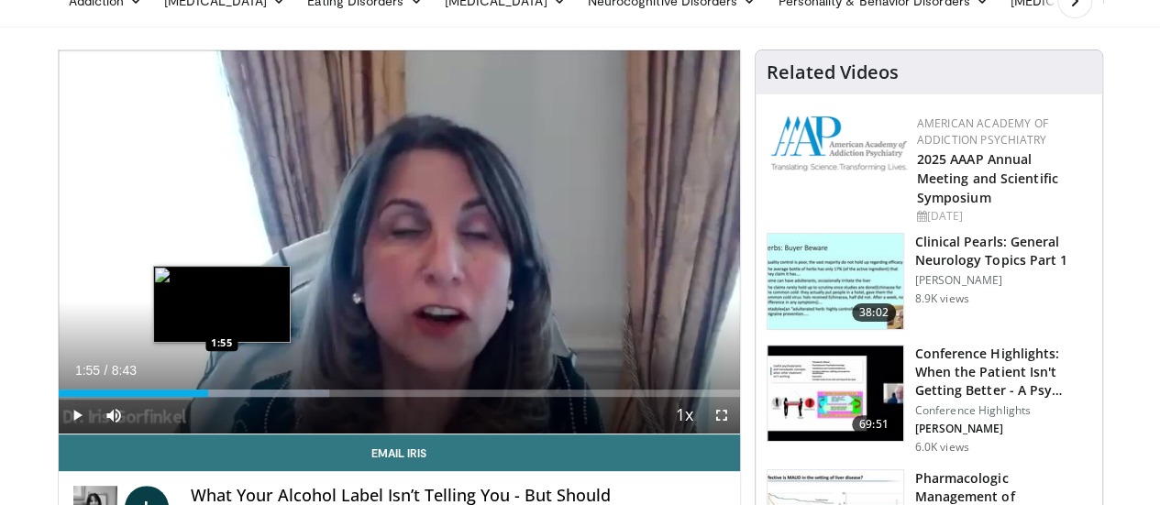
click at [174, 397] on div "1:55" at bounding box center [133, 393] width 149 height 7
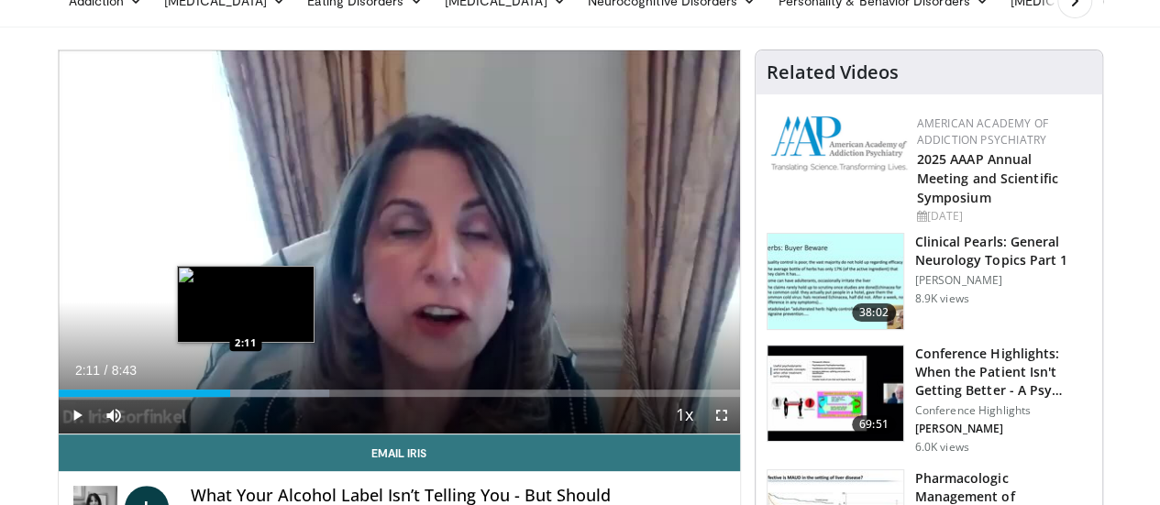
click at [204, 397] on div "Progress Bar" at bounding box center [267, 393] width 126 height 7
click at [196, 397] on div "2:14" at bounding box center [146, 393] width 175 height 7
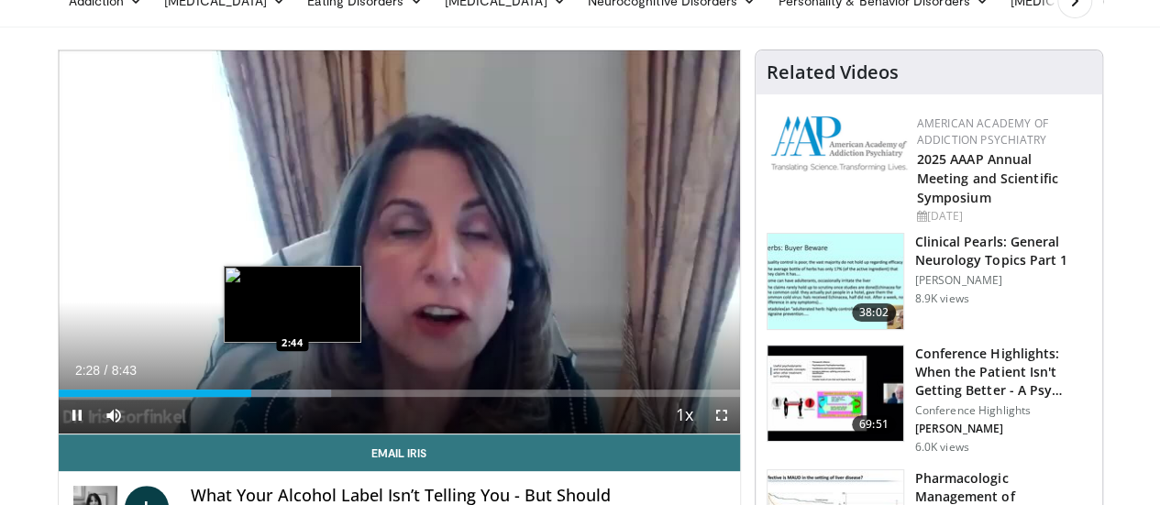
click at [246, 397] on div "Loaded : 40.08% 2:28 2:44" at bounding box center [399, 393] width 681 height 7
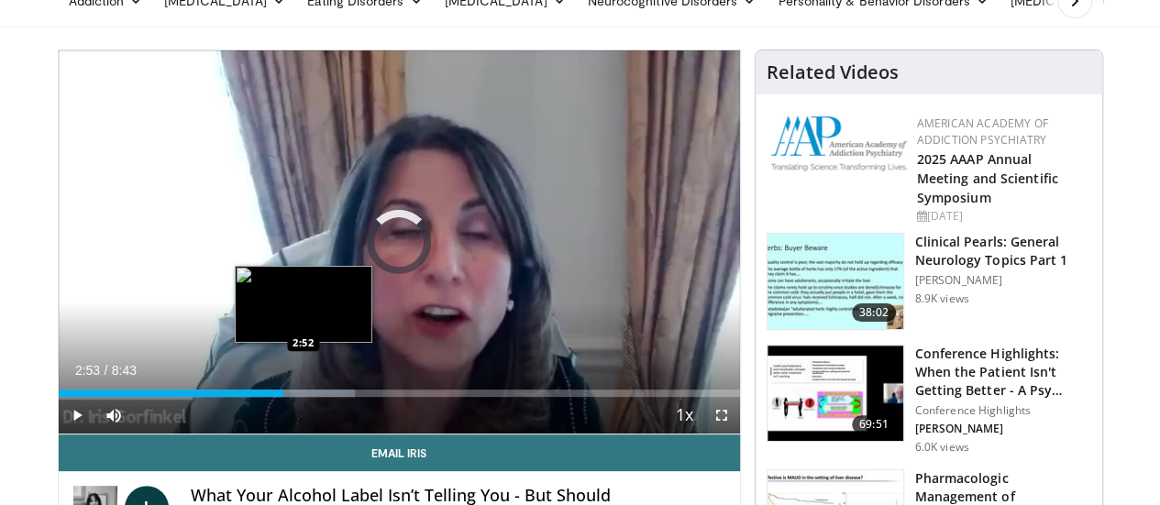
click at [257, 397] on div "Loaded : 43.53% 2:48 2:52" at bounding box center [399, 393] width 681 height 7
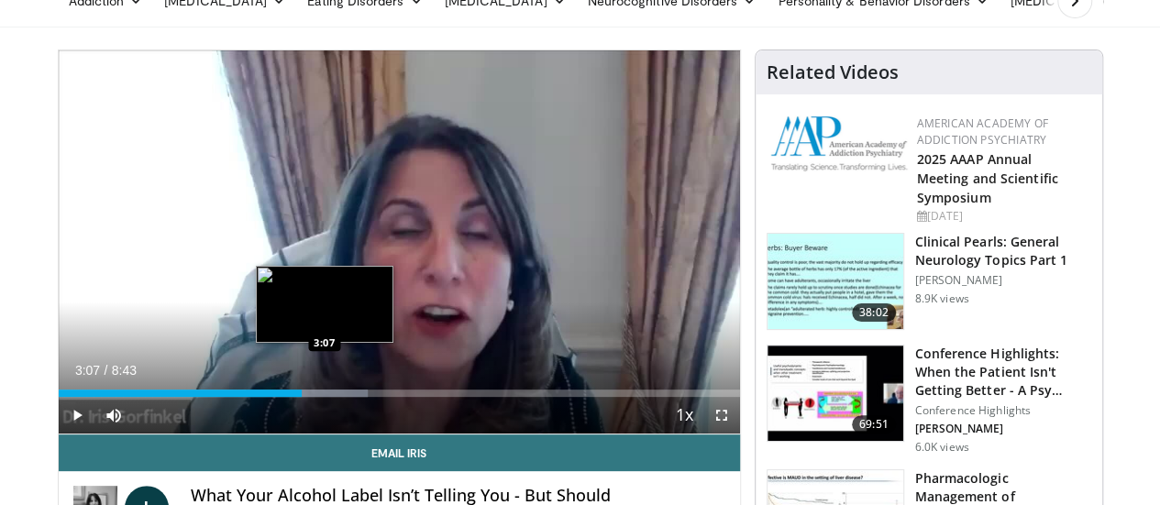
click at [277, 397] on div "Loaded : 45.43% 3:07 3:07" at bounding box center [399, 393] width 681 height 7
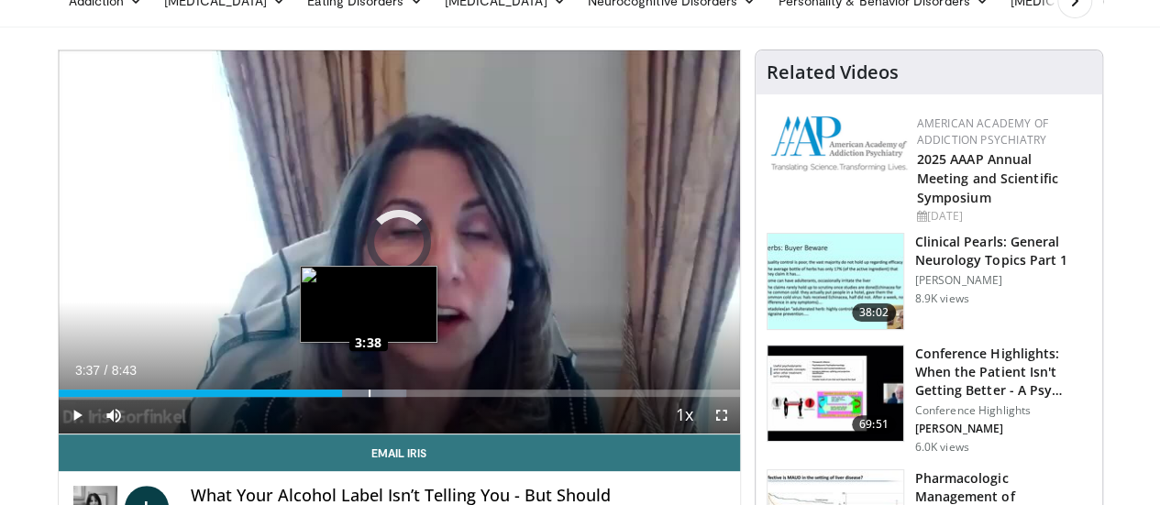
click at [324, 397] on div "Loaded : 51.11% 3:37 3:38" at bounding box center [399, 393] width 681 height 7
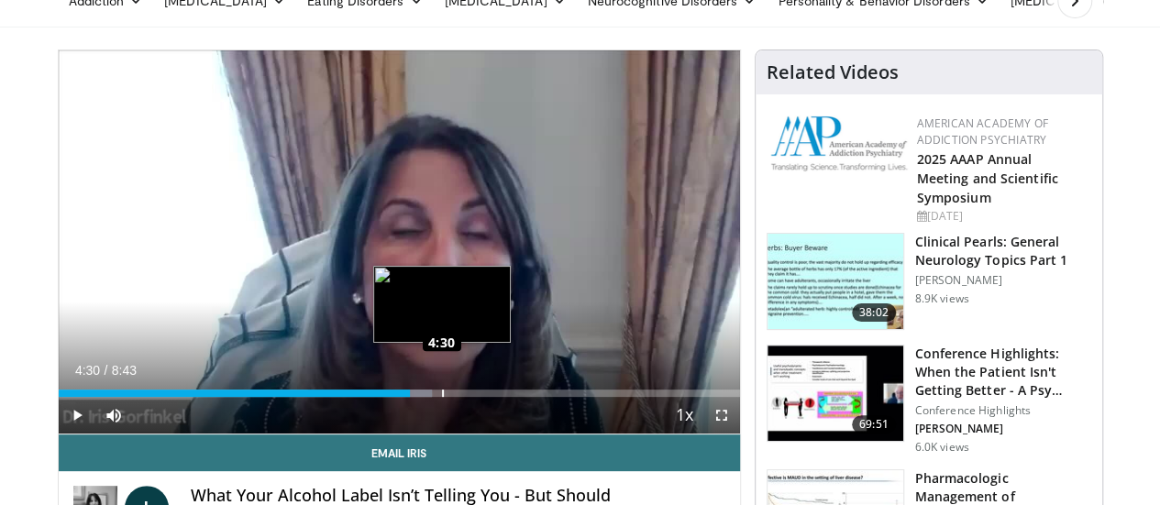
click at [396, 397] on div "Loaded : 54.89% 4:30 4:30" at bounding box center [399, 393] width 681 height 7
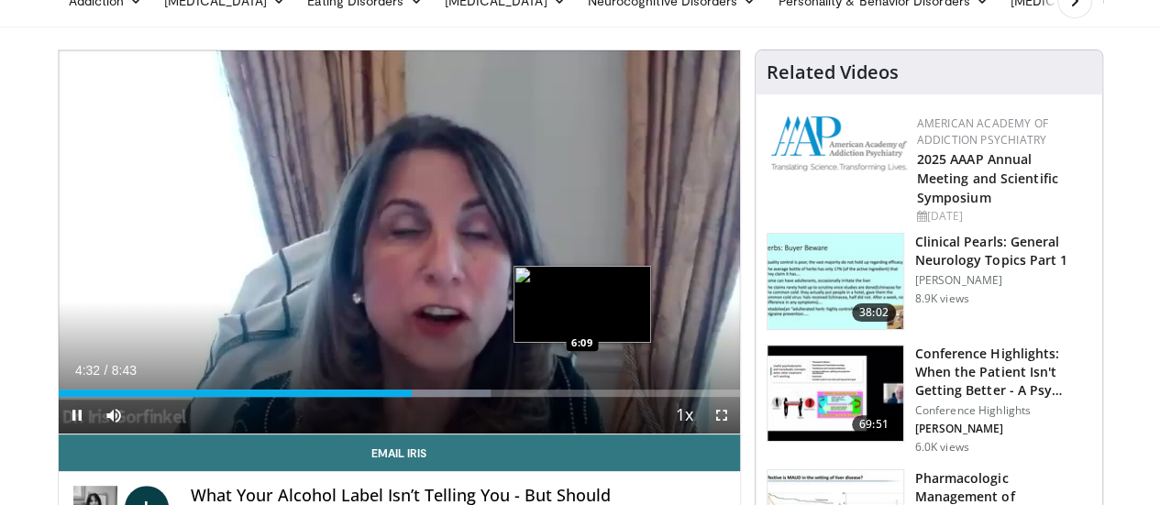
click at [545, 397] on div "Loaded : 63.40% 4:32 6:09" at bounding box center [399, 393] width 681 height 7
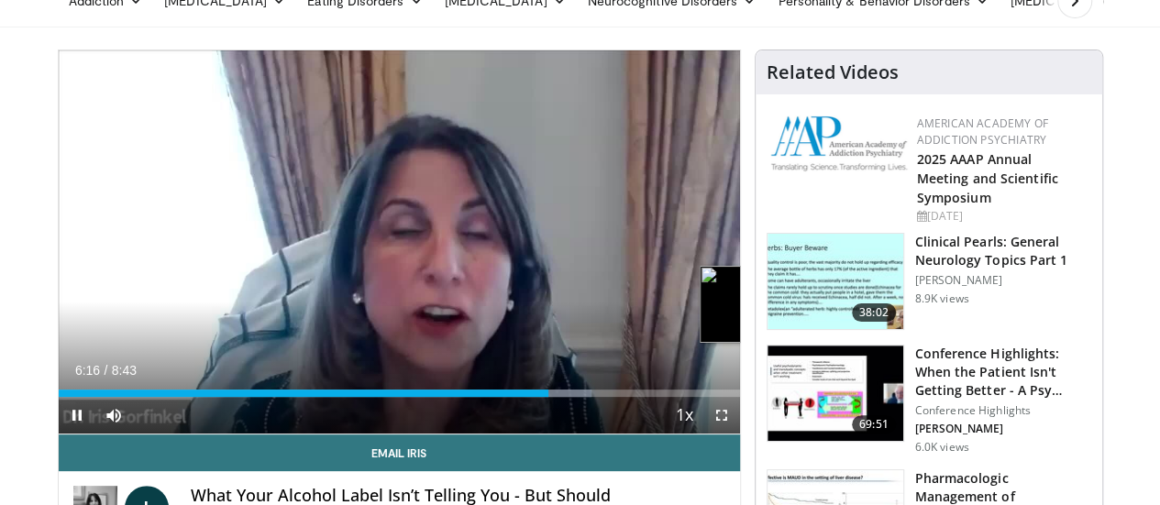
click at [723, 397] on div "Loaded : 78.26% 6:16 8:20" at bounding box center [399, 393] width 681 height 7
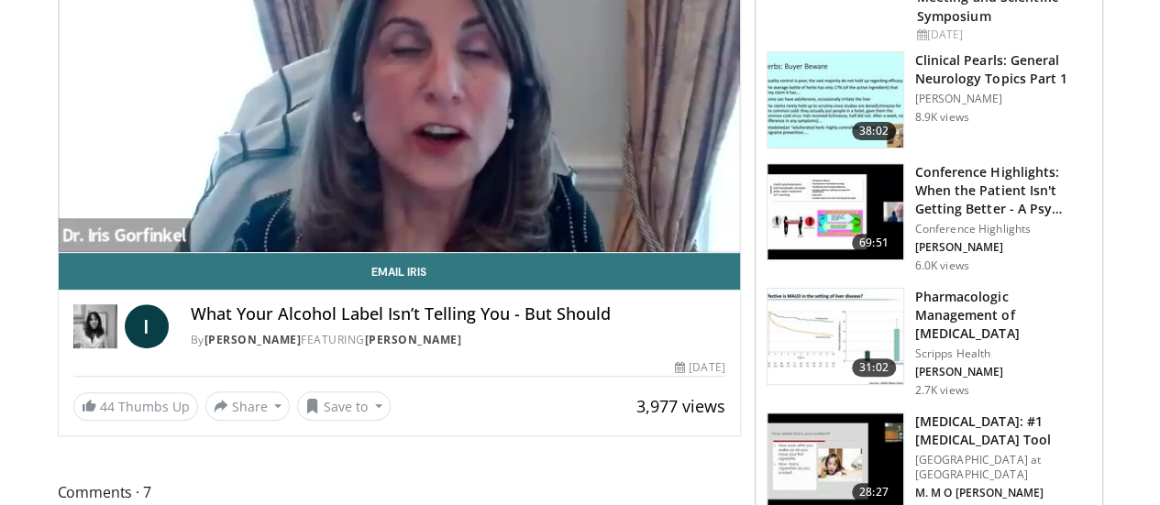
scroll to position [275, 0]
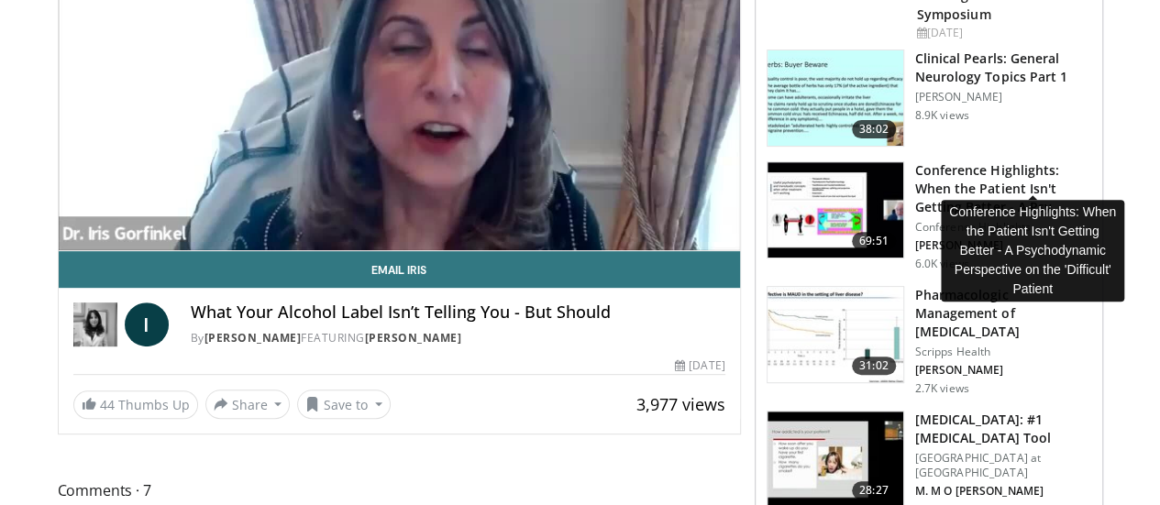
click at [987, 161] on h3 "Conference Highlights: When the Patient Isn't Getting Better - A Psy…" at bounding box center [1003, 188] width 176 height 55
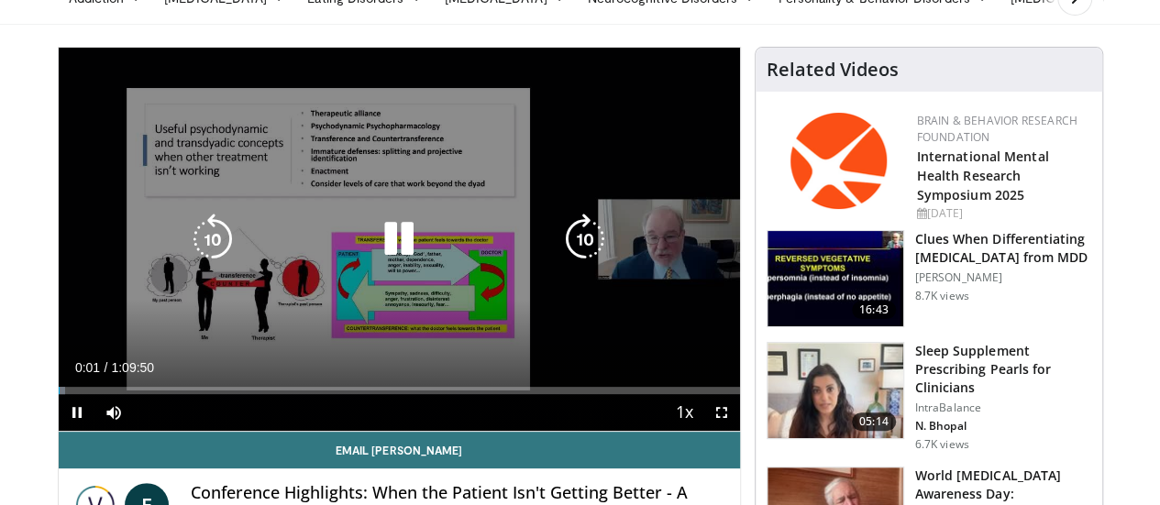
scroll to position [61, 0]
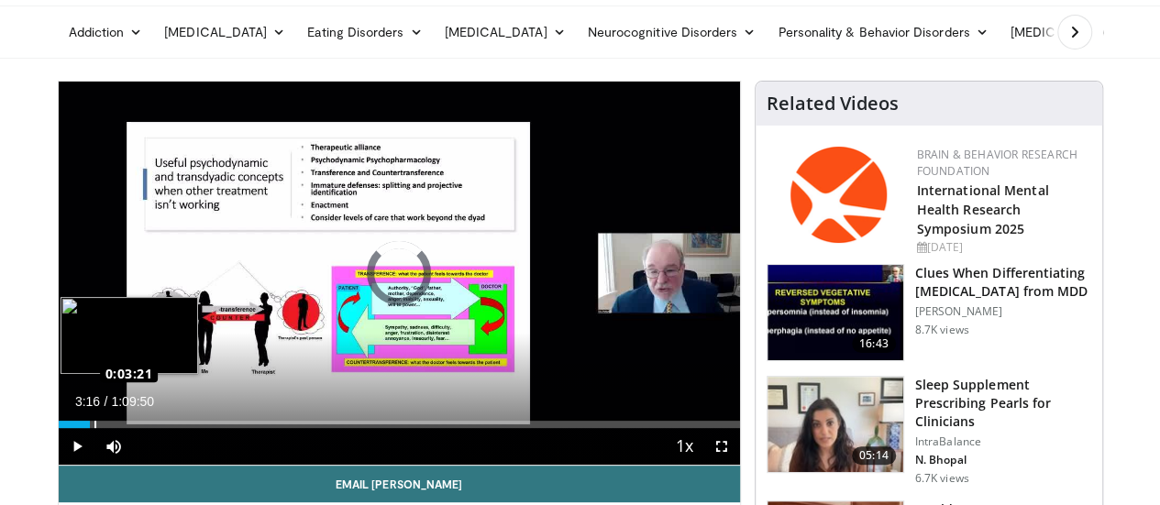
click at [59, 428] on div "Loaded : 0.00% 0:03:16 0:03:21" at bounding box center [399, 424] width 681 height 7
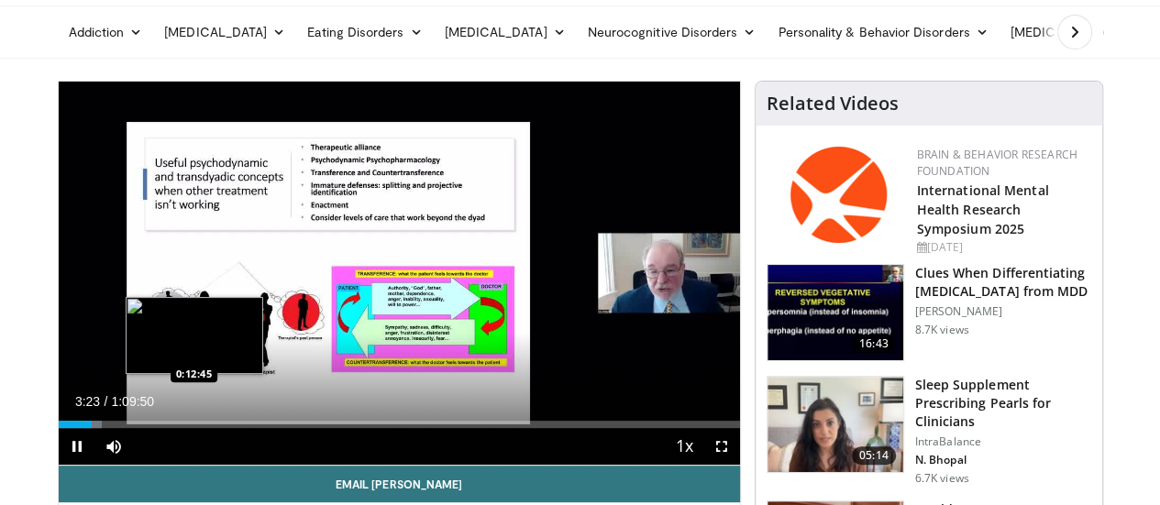
click at [147, 428] on div "Loaded : 6.39% 0:03:23 0:12:45" at bounding box center [399, 424] width 681 height 7
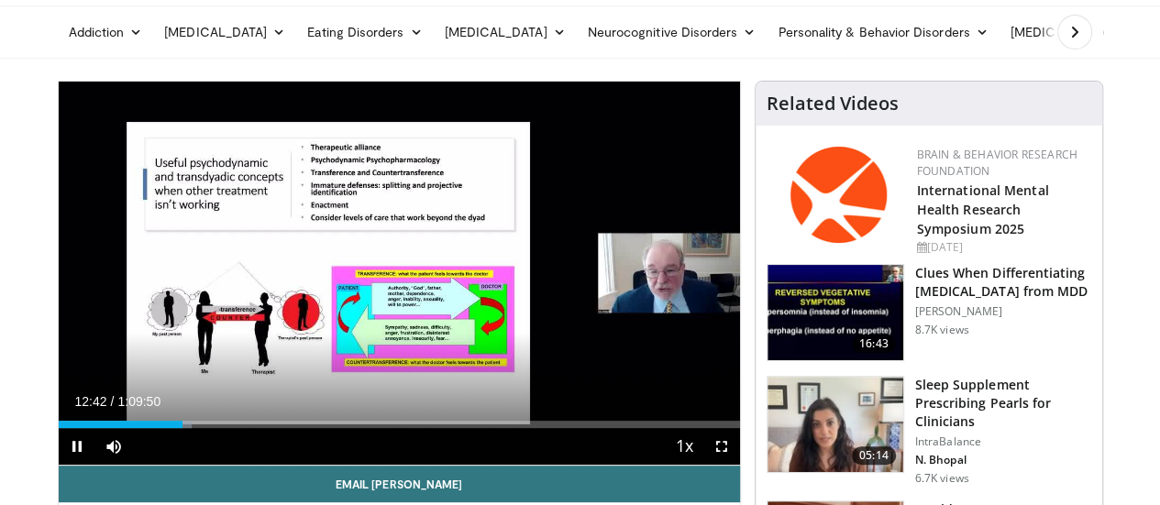
click at [337, 443] on video-js "**********" at bounding box center [399, 274] width 681 height 384
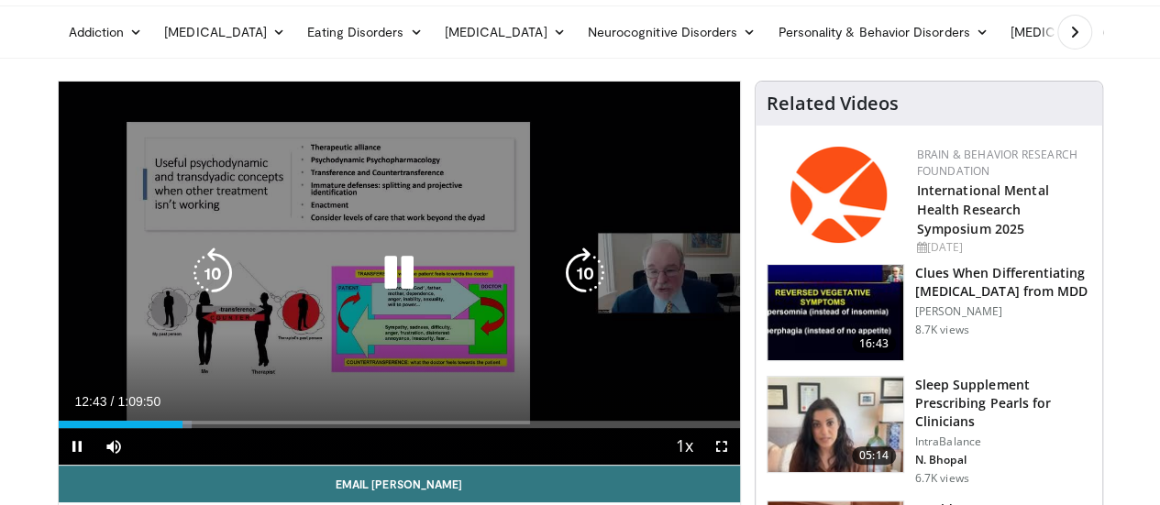
drag, startPoint x: 400, startPoint y: 453, endPoint x: 416, endPoint y: 454, distance: 16.5
click at [402, 428] on div "Loaded : 19.65% 0:12:43 0:36:28" at bounding box center [399, 419] width 681 height 17
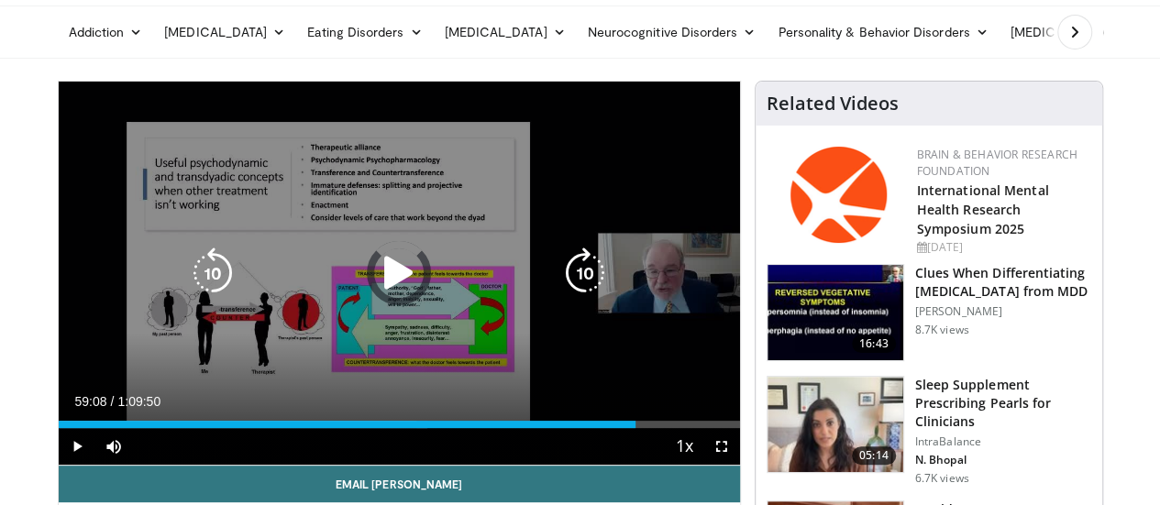
click at [641, 428] on div "Loaded : 54.17% 0:36:45 0:59:08" at bounding box center [399, 419] width 681 height 17
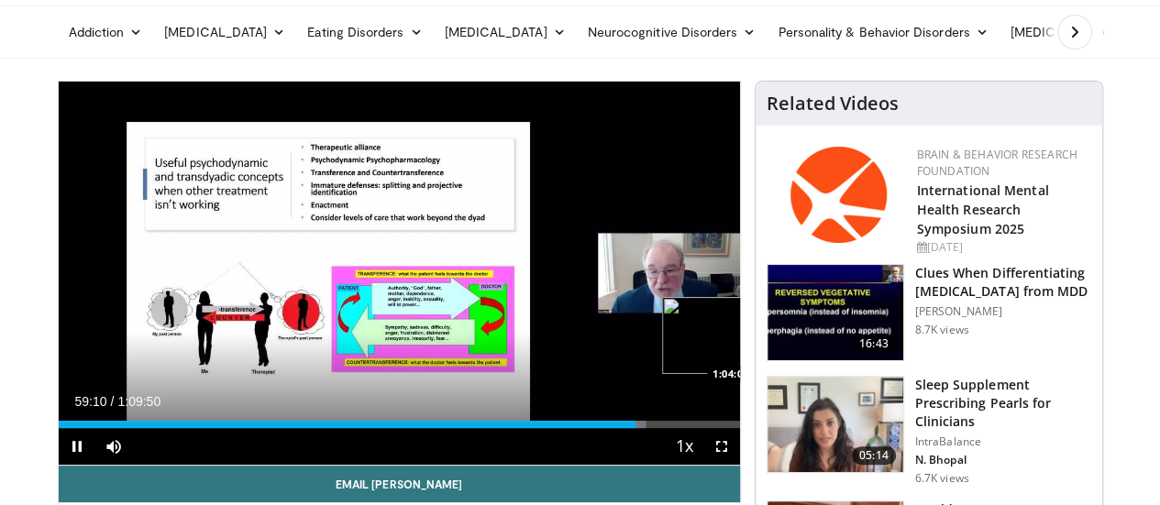
click at [693, 428] on div "Loaded : 86.15% 0:59:10 1:04:03" at bounding box center [399, 419] width 681 height 17
click at [729, 428] on div "Loaded : 93.04% 1:04:09 1:07:25" at bounding box center [399, 419] width 681 height 17
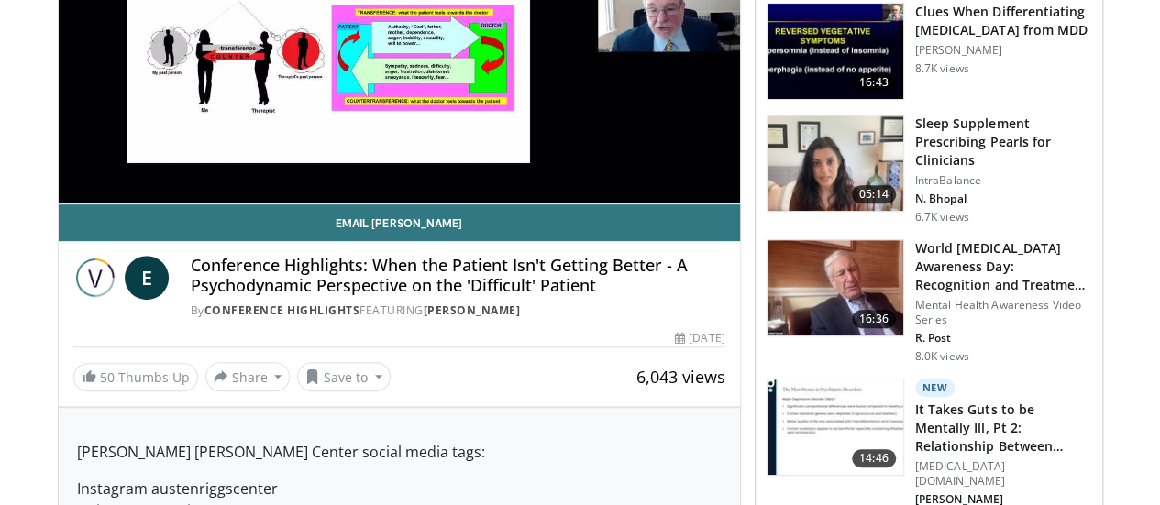
scroll to position [336, 0]
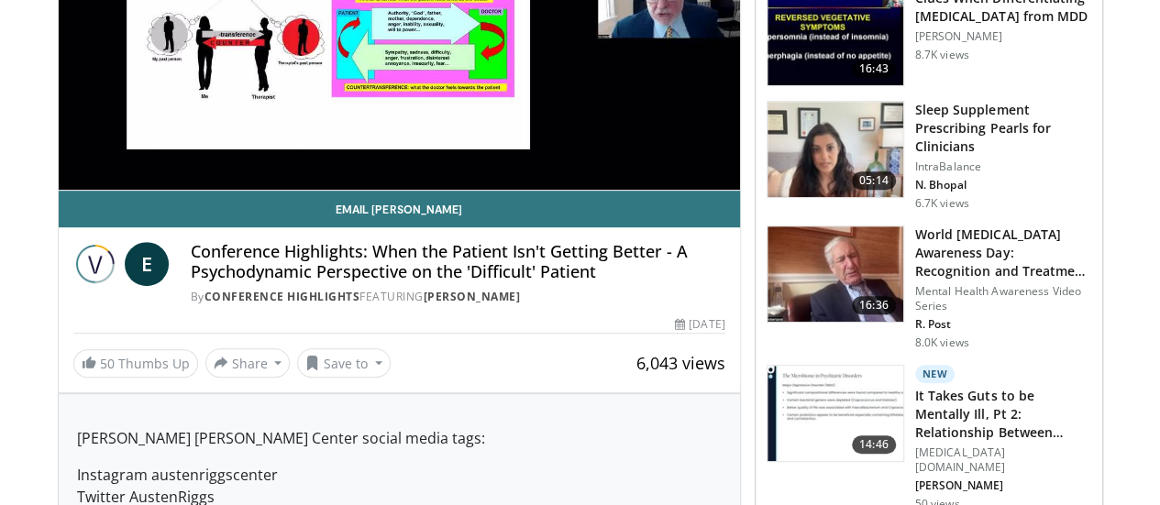
click at [1005, 101] on h3 "Sleep Supplement Prescribing Pearls for Clinicians" at bounding box center [1003, 128] width 176 height 55
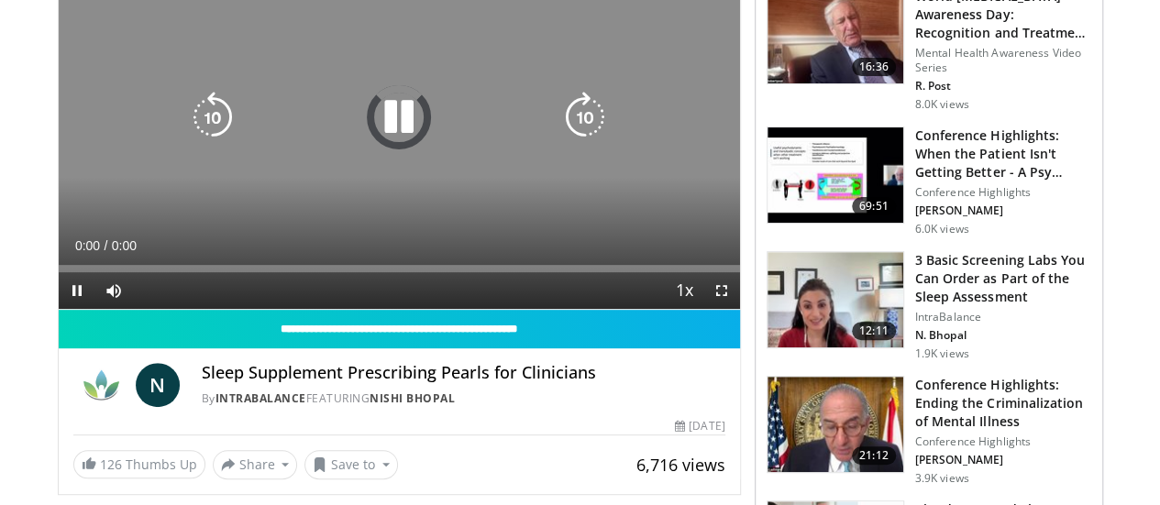
scroll to position [244, 0]
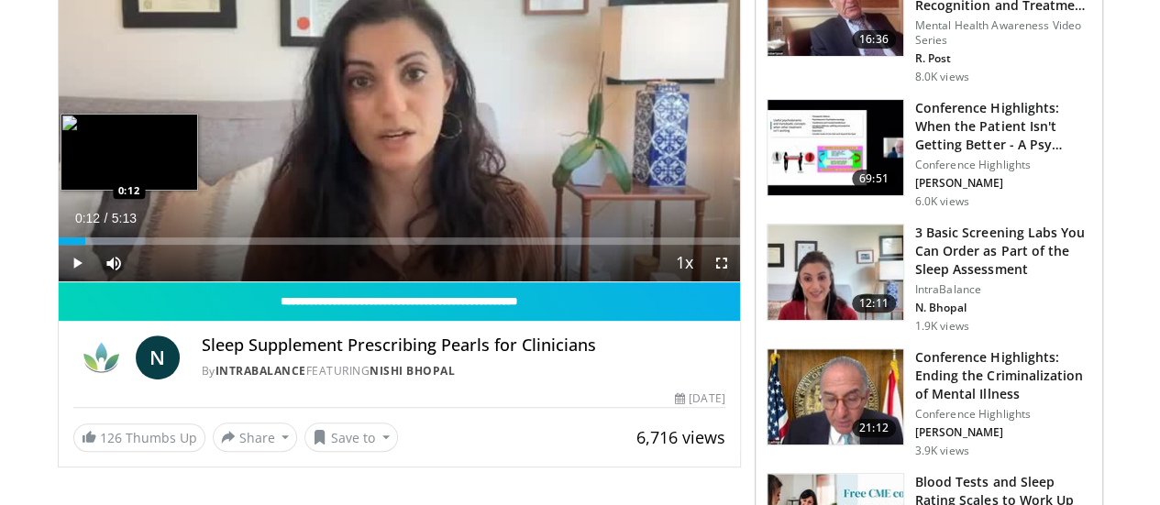
click at [59, 245] on div "Loaded : 12.71% 0:12 0:12" at bounding box center [399, 241] width 681 height 7
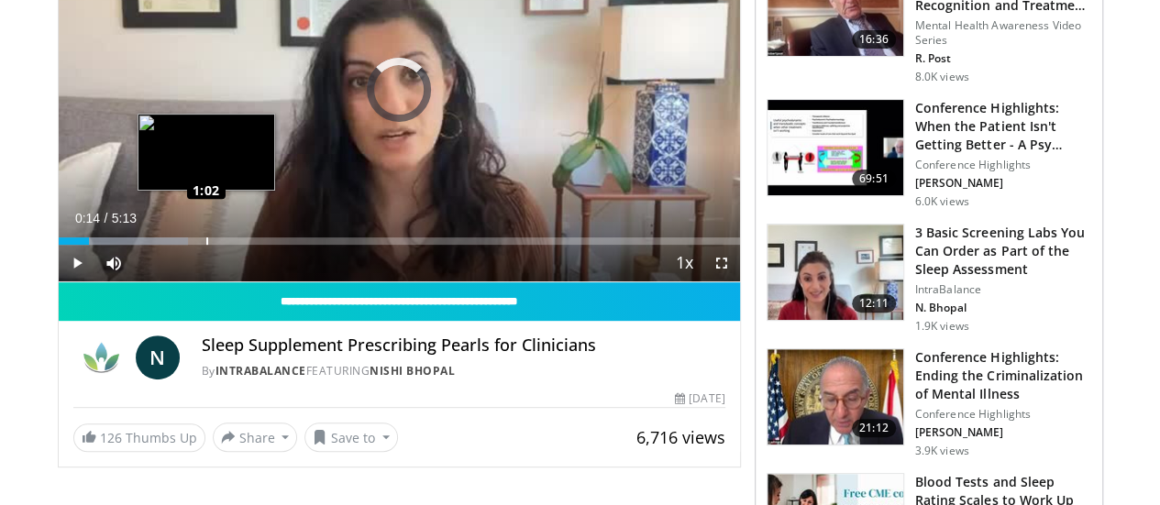
click at [160, 245] on div "Loaded : 19.08% 1:01 1:02" at bounding box center [399, 241] width 681 height 7
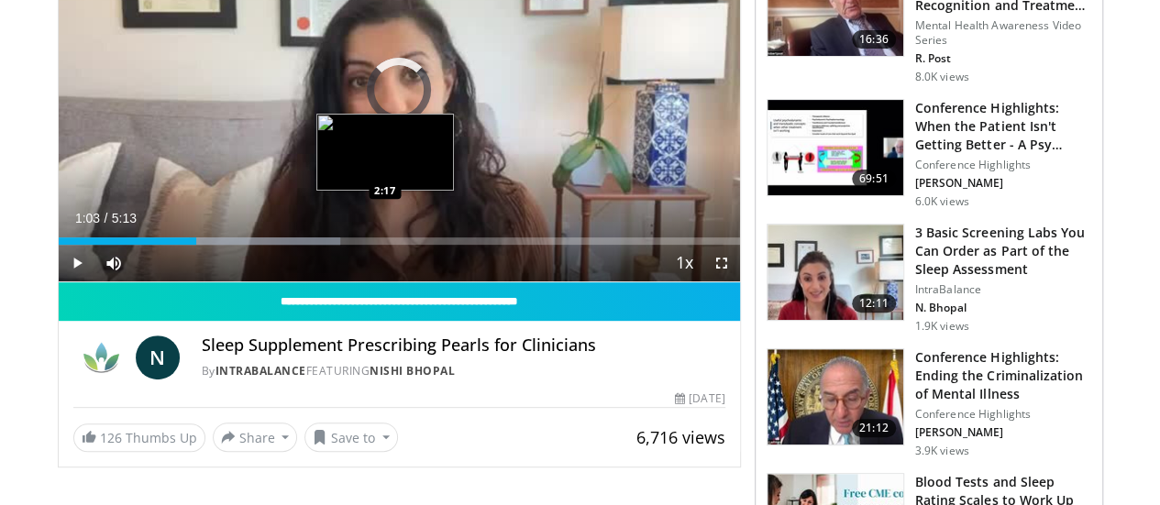
click at [339, 245] on div "Loaded : 41.37% 1:03 2:17" at bounding box center [399, 241] width 681 height 7
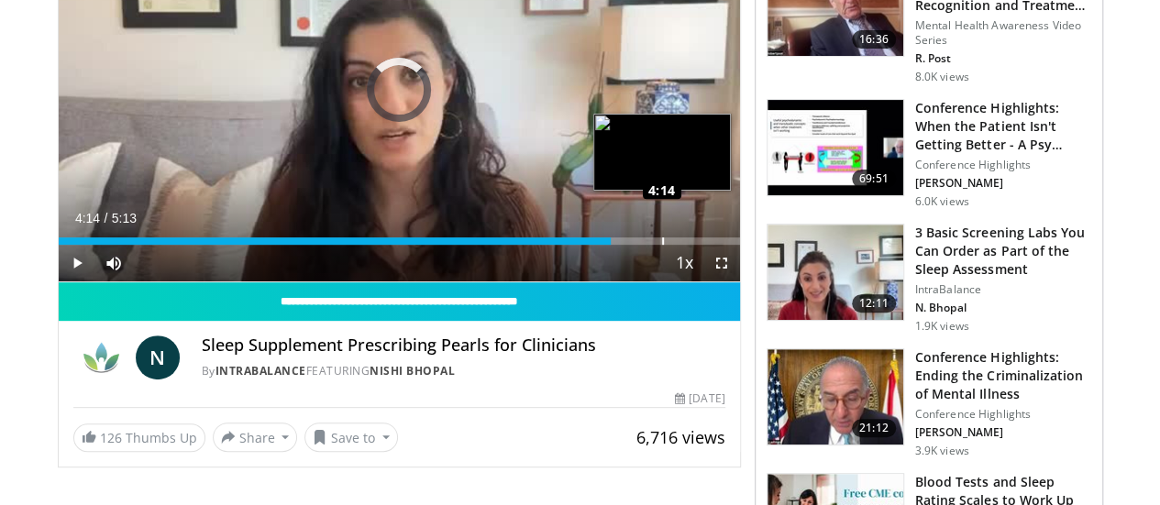
click at [614, 245] on div "Loaded : 0.00% 4:14 4:14" at bounding box center [399, 241] width 681 height 7
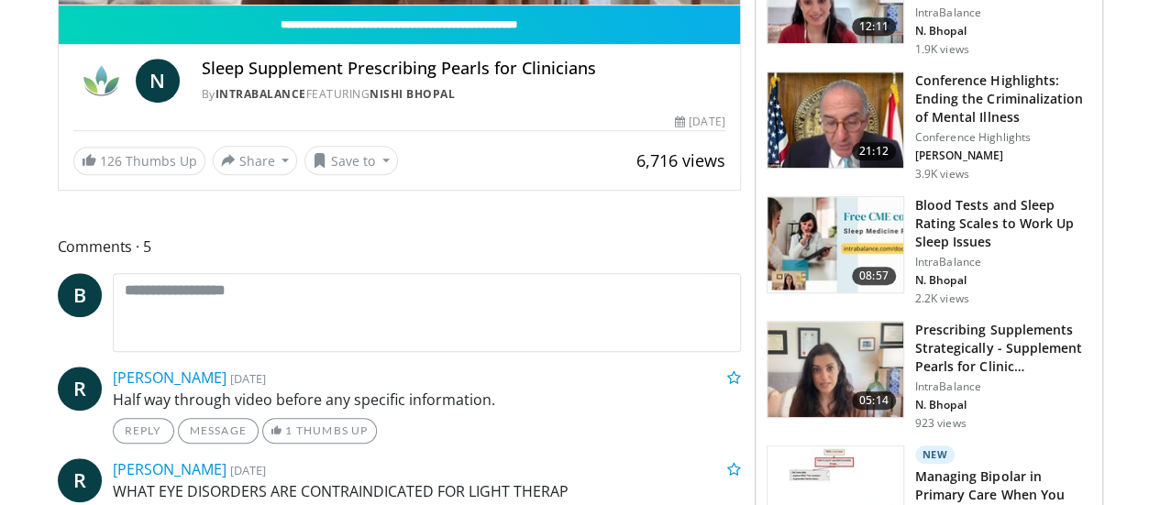
scroll to position [550, 0]
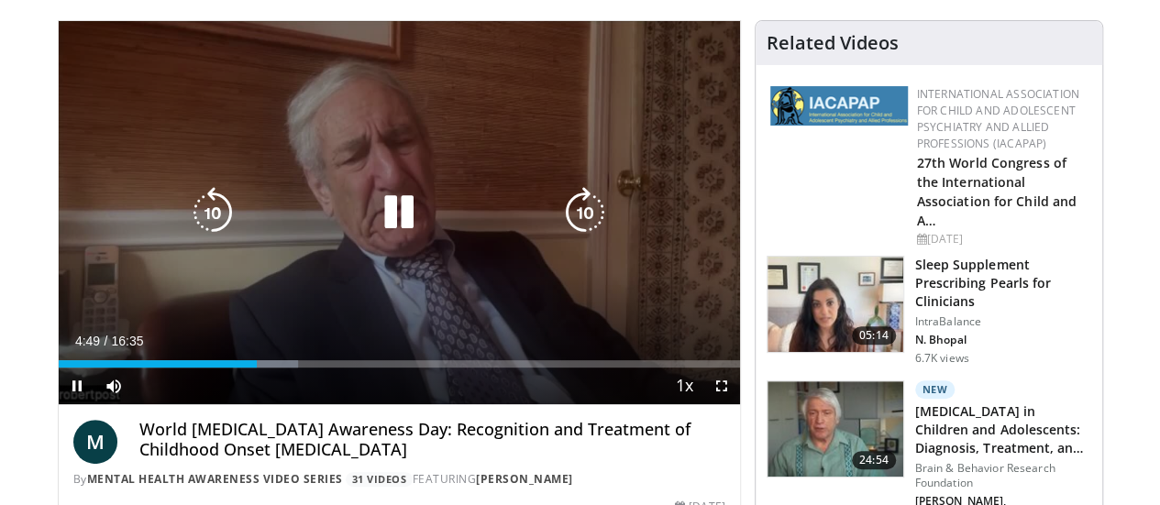
scroll to position [122, 0]
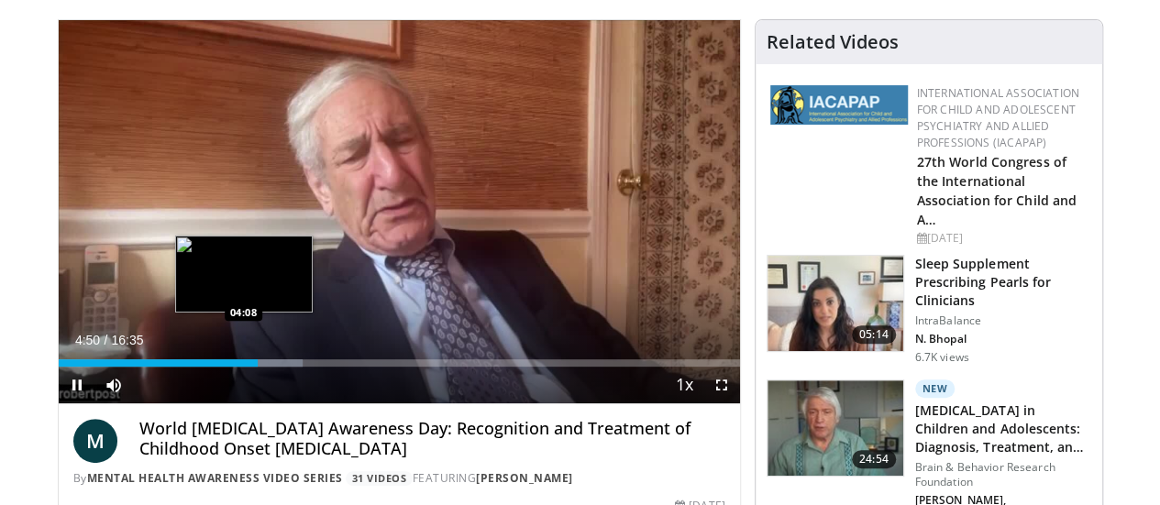
click at [196, 367] on div "Loaded : 35.88% 04:50 04:08" at bounding box center [399, 362] width 681 height 7
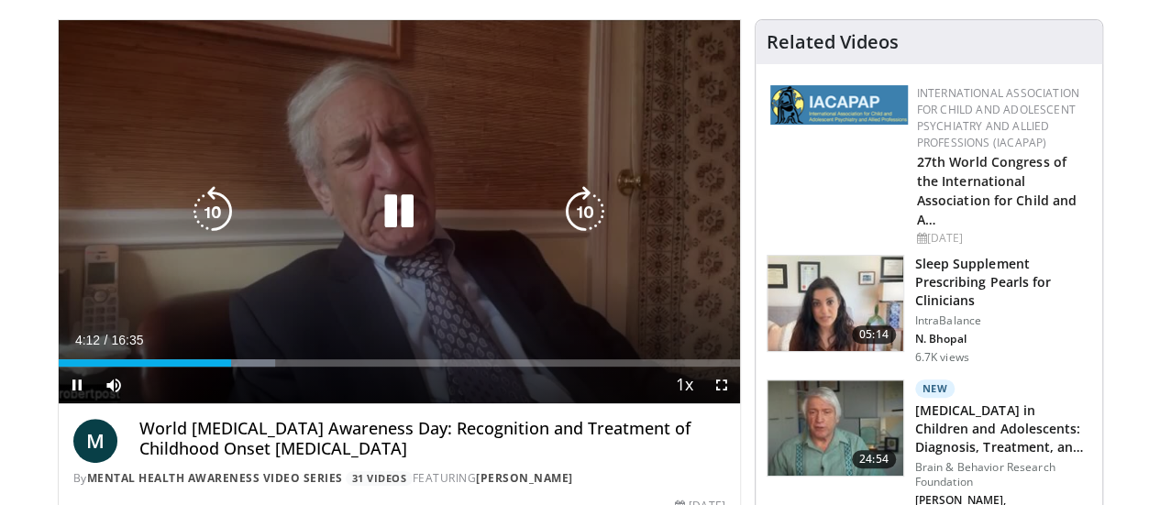
click at [177, 367] on div "Loaded : 31.89% 04:12 03:41" at bounding box center [399, 357] width 681 height 17
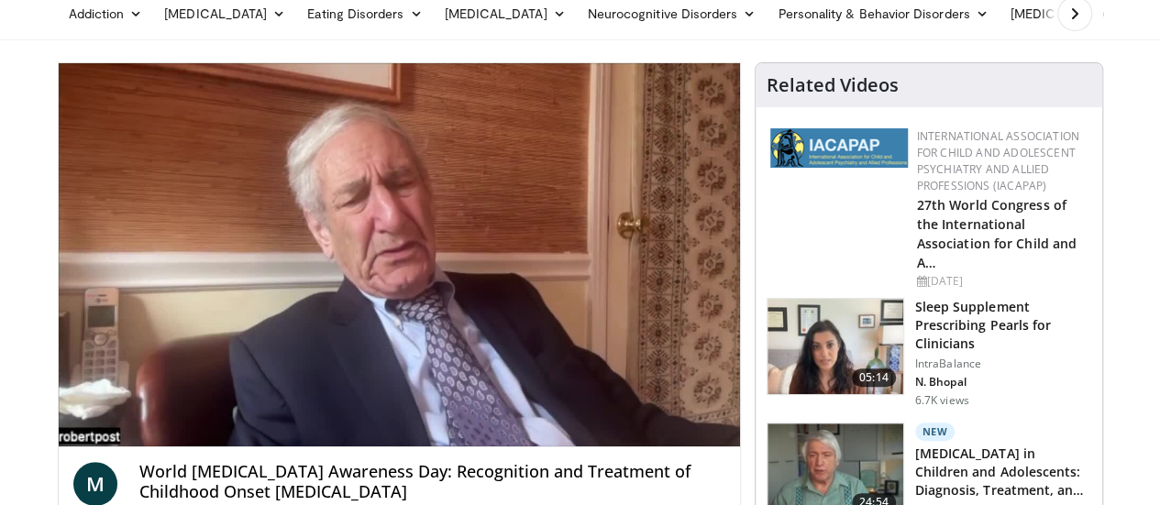
scroll to position [0, 0]
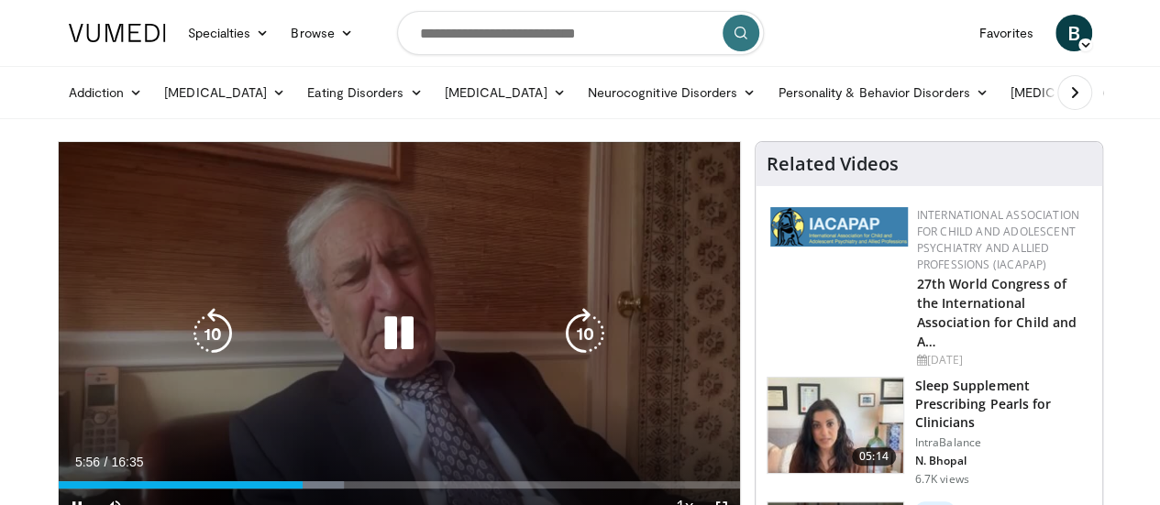
click at [225, 252] on div "10 seconds Tap to unmute" at bounding box center [399, 333] width 681 height 383
